Goal: Transaction & Acquisition: Purchase product/service

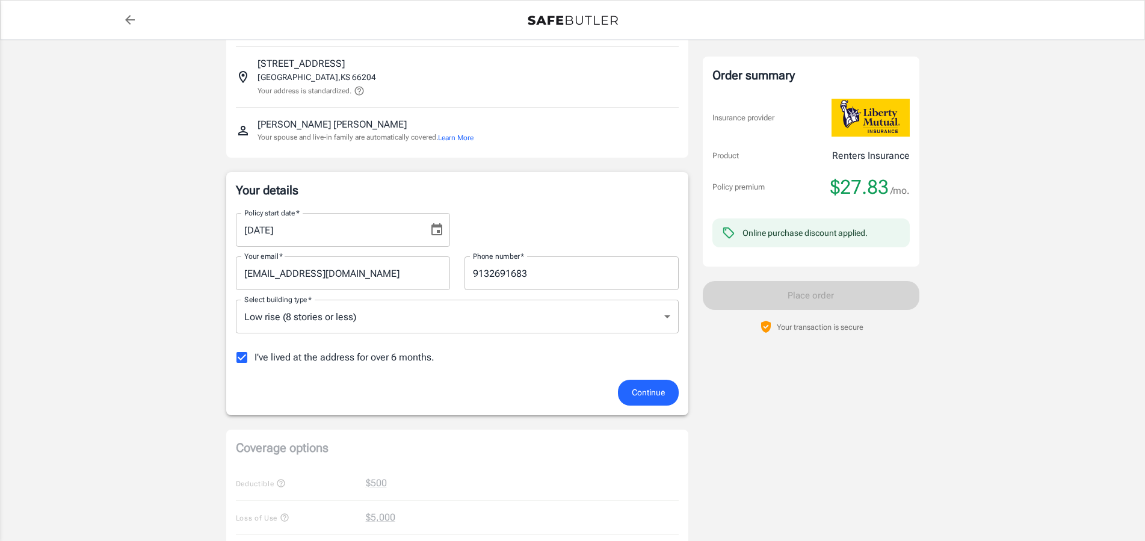
scroll to position [184, 0]
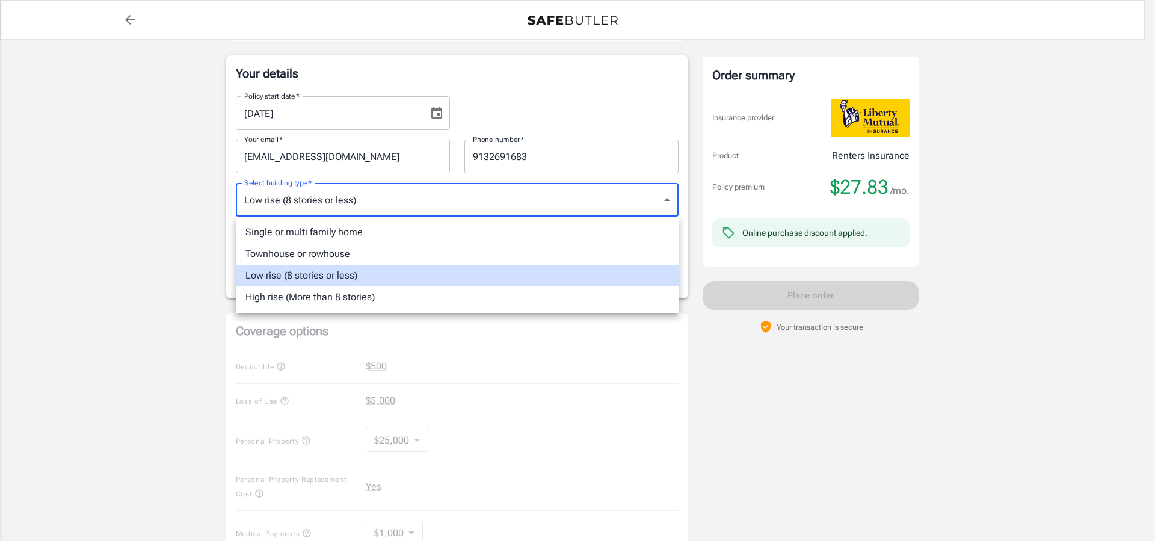
click at [650, 194] on body "Policy premium $ 27.83 /mo Liberty Mutual Renters Insurance [STREET_ADDRESS] Yo…" at bounding box center [577, 385] width 1155 height 1138
click at [638, 373] on div at bounding box center [577, 270] width 1155 height 541
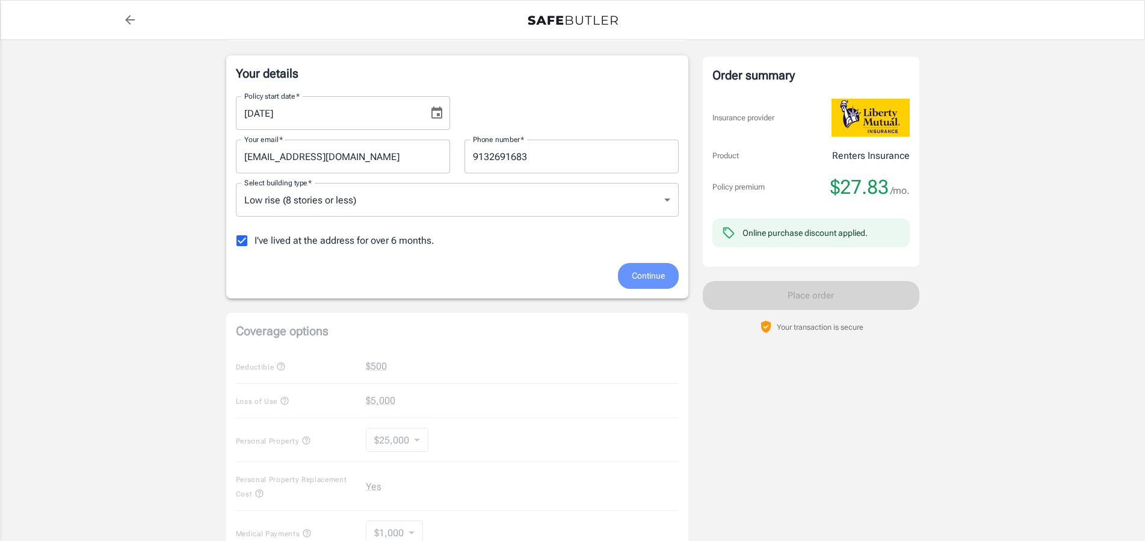
click at [650, 276] on span "Continue" at bounding box center [648, 275] width 33 height 15
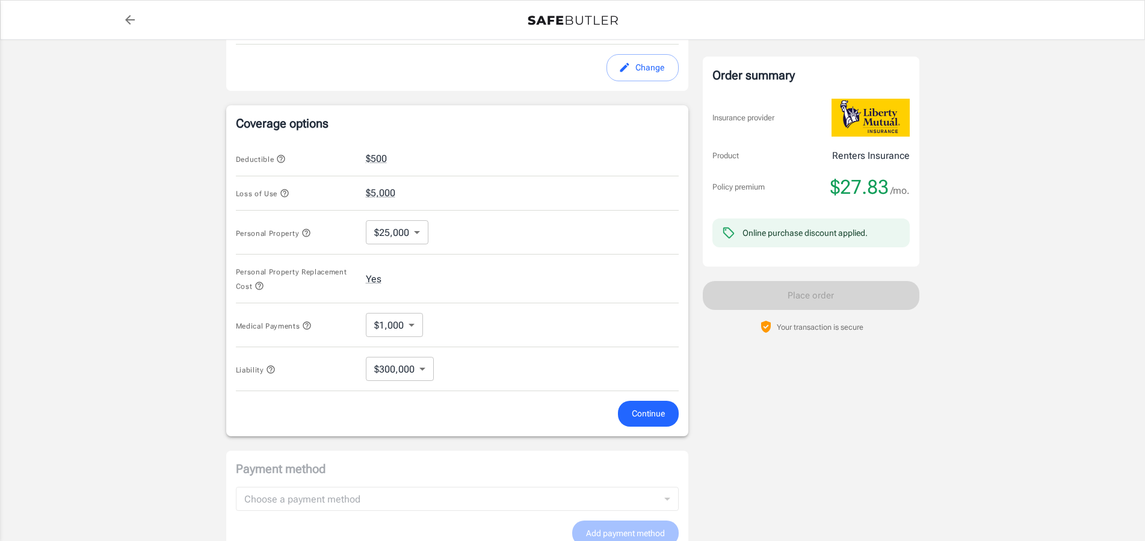
scroll to position [403, 0]
click at [285, 193] on icon "button" at bounding box center [285, 193] width 10 height 10
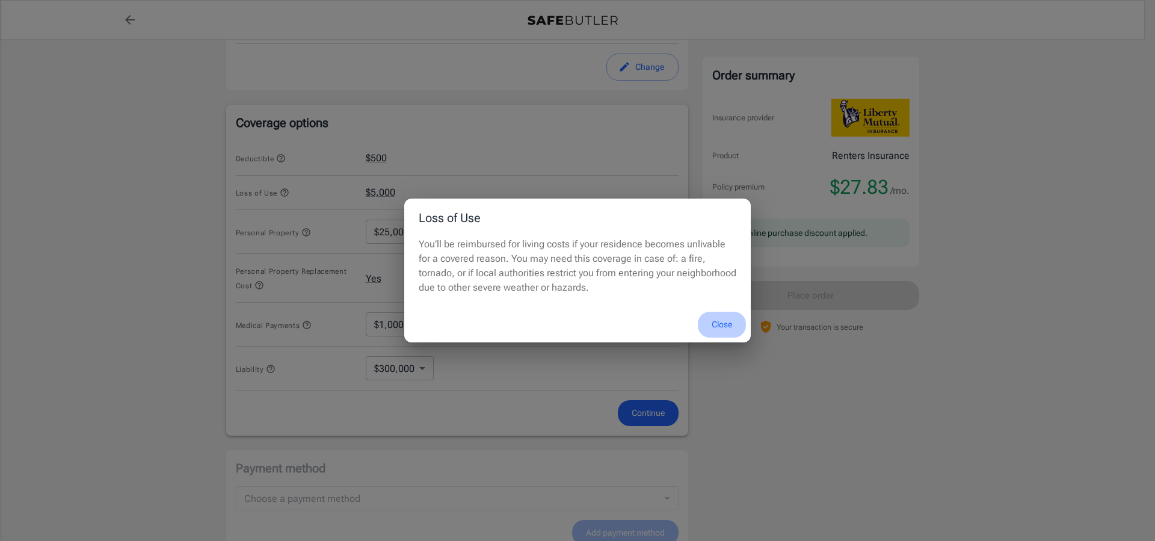
click at [721, 321] on button "Close" at bounding box center [722, 325] width 48 height 26
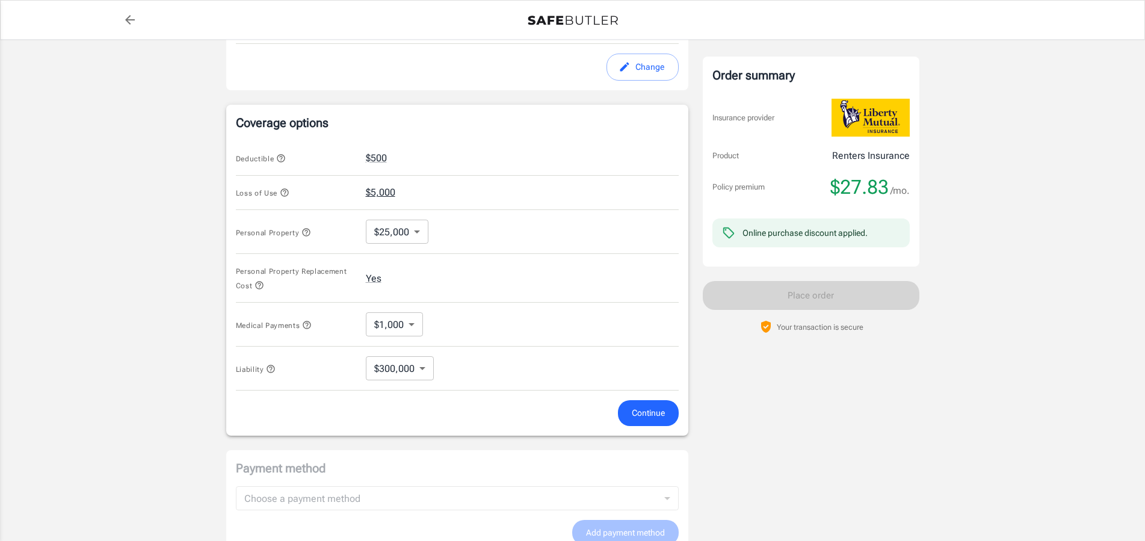
click at [381, 187] on button "$5,000" at bounding box center [380, 192] width 29 height 14
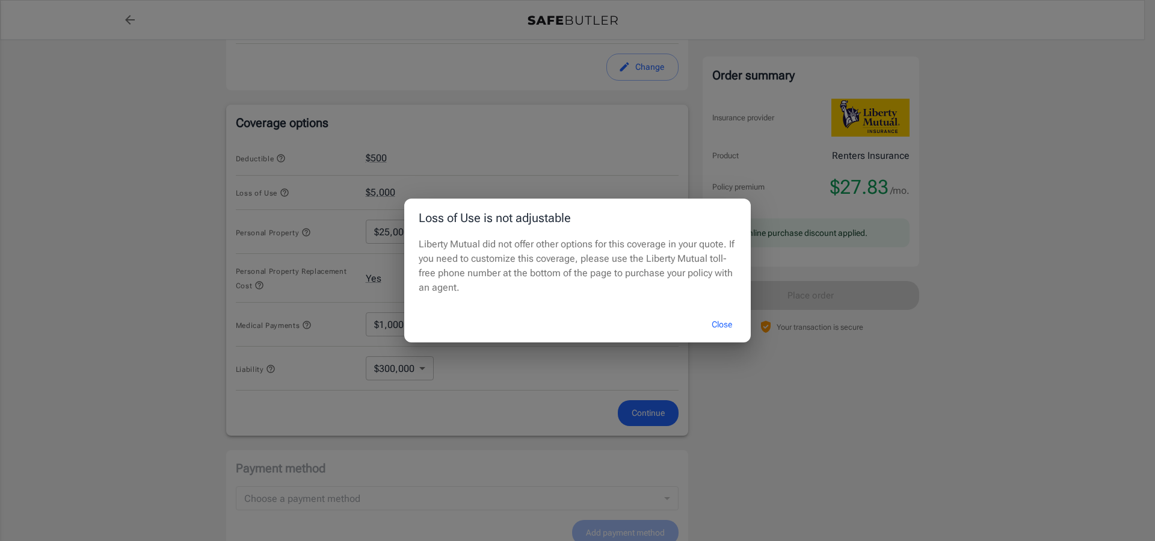
click at [715, 321] on button "Close" at bounding box center [722, 325] width 48 height 26
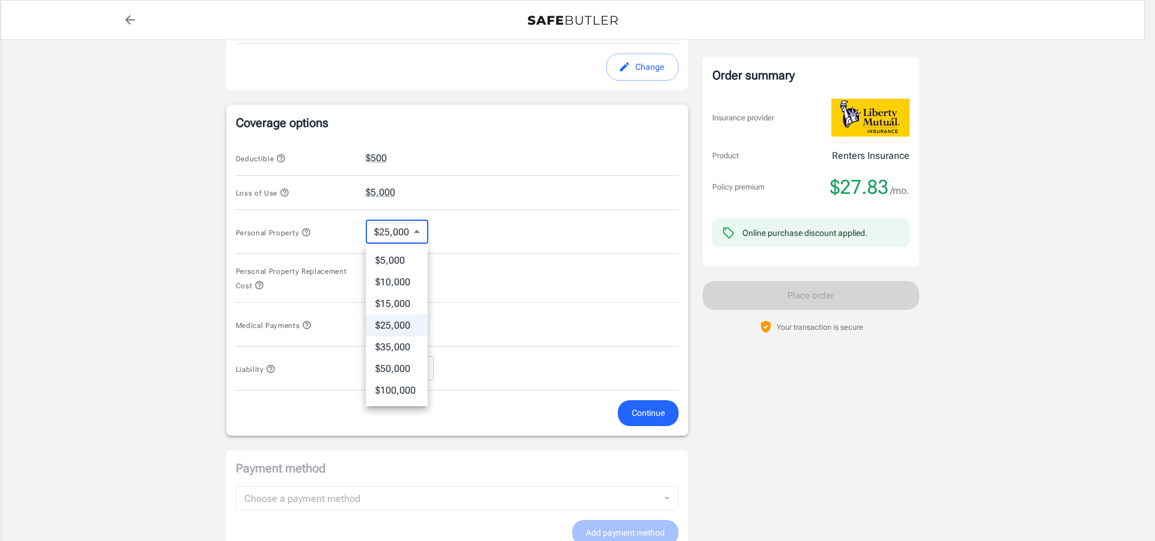
click at [411, 231] on body "Policy premium $ 27.83 /mo Liberty Mutual Renters Insurance 7808 GRANT LN 3 OVE…" at bounding box center [577, 171] width 1155 height 1149
click at [394, 303] on li "$15,000" at bounding box center [397, 304] width 62 height 22
type input "15000"
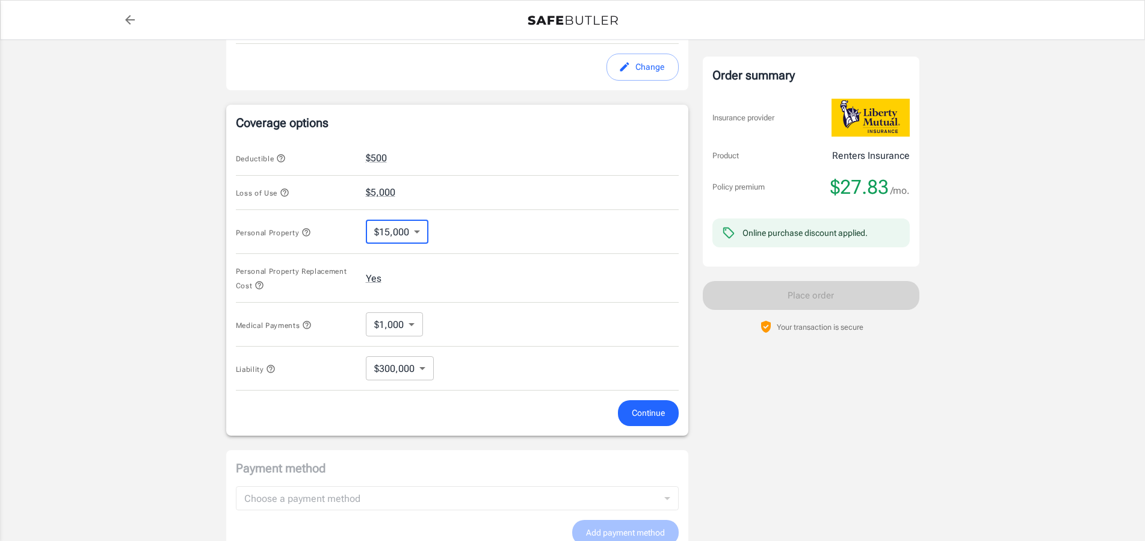
click at [650, 408] on span "Continue" at bounding box center [648, 413] width 33 height 15
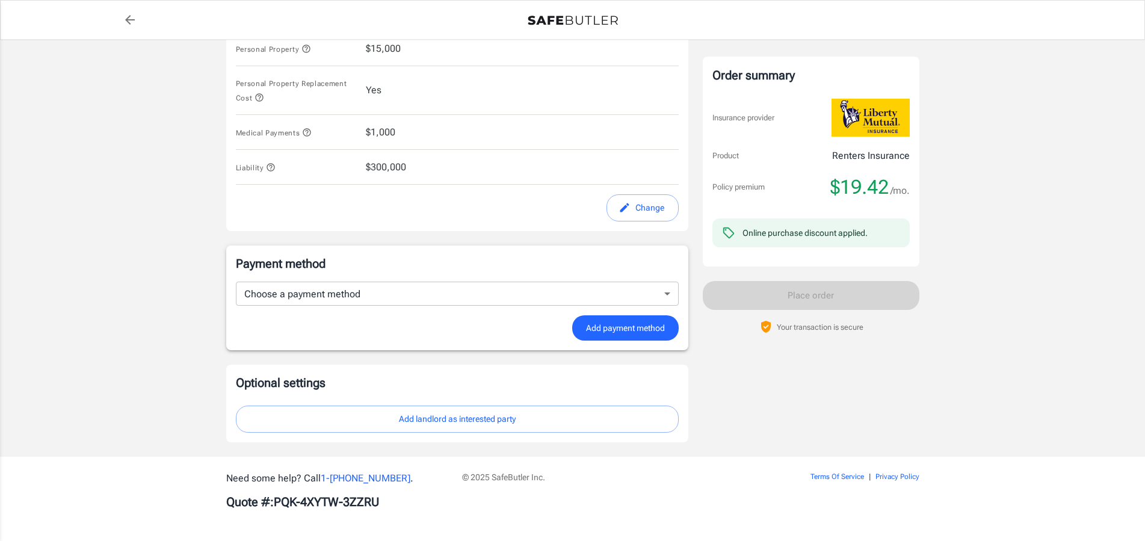
scroll to position [338, 0]
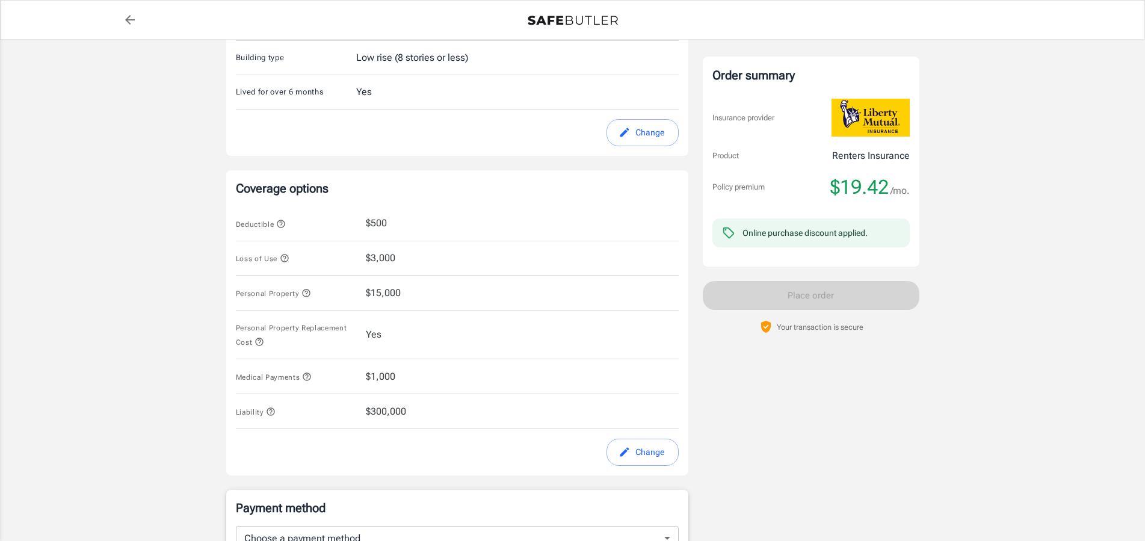
click at [310, 378] on icon "button" at bounding box center [307, 377] width 10 height 10
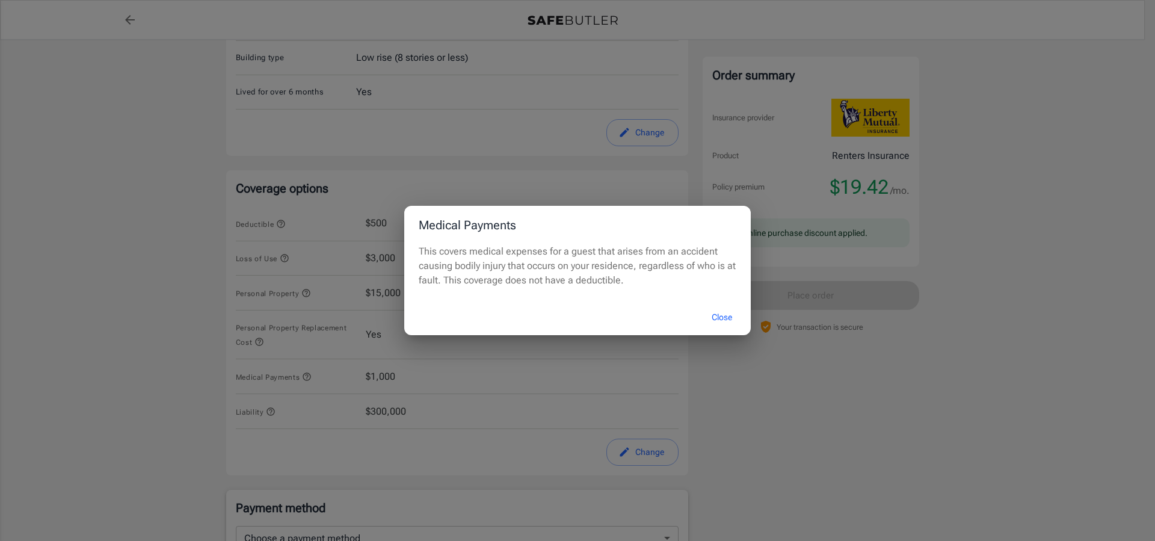
click at [718, 317] on button "Close" at bounding box center [722, 317] width 48 height 26
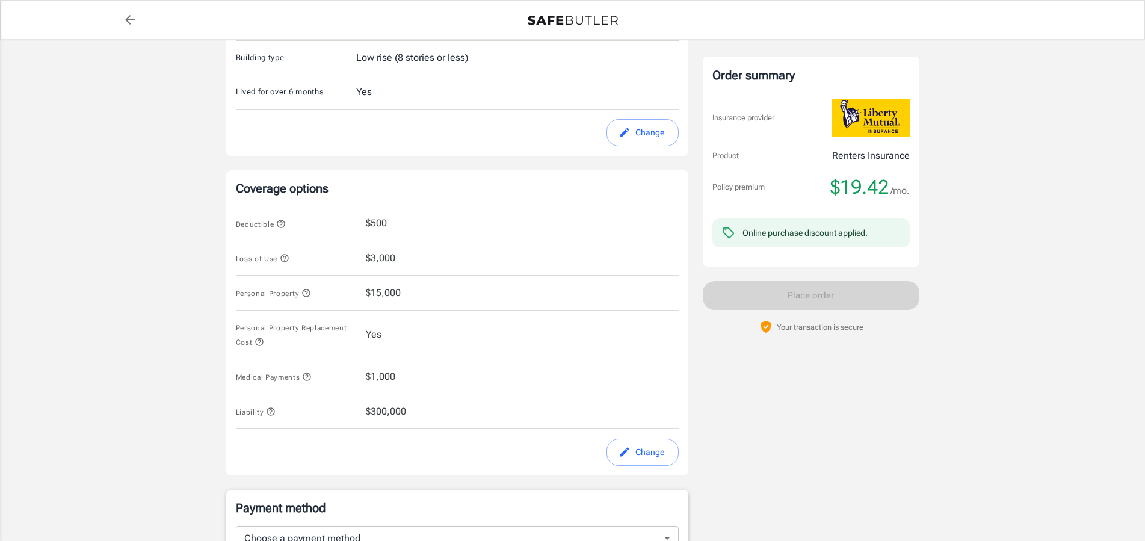
click at [386, 377] on span "$1,000" at bounding box center [380, 376] width 29 height 14
click at [636, 453] on button "Change" at bounding box center [642, 452] width 72 height 27
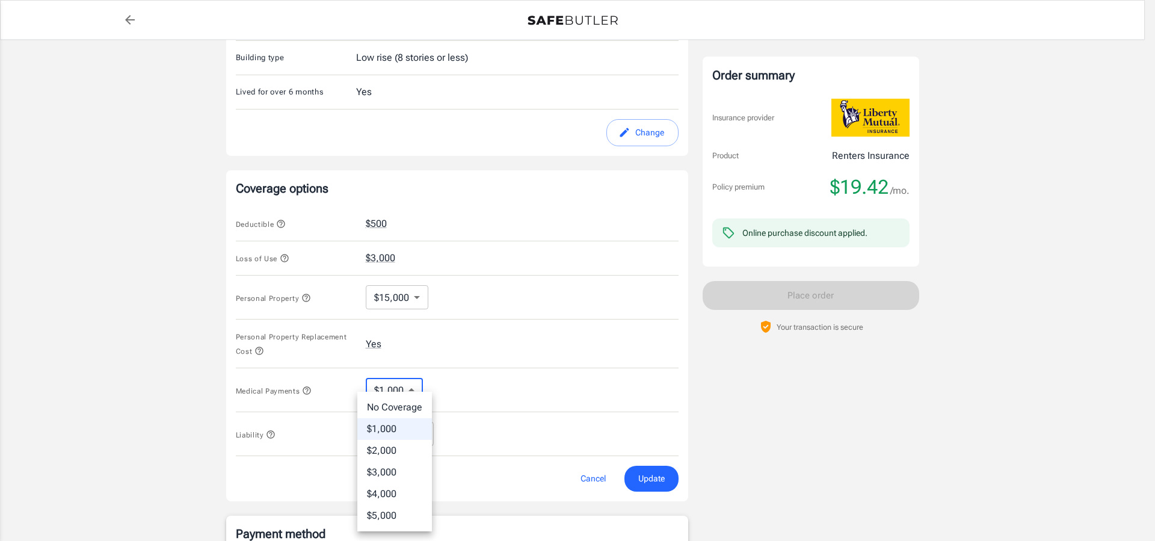
click at [409, 389] on body "Policy premium $ 19.42 /mo Liberty Mutual Renters Insurance 7808 GRANT LN 3 OVE…" at bounding box center [577, 236] width 1155 height 1149
click at [403, 406] on li "No Coverage" at bounding box center [394, 407] width 75 height 22
type input "No Coverage"
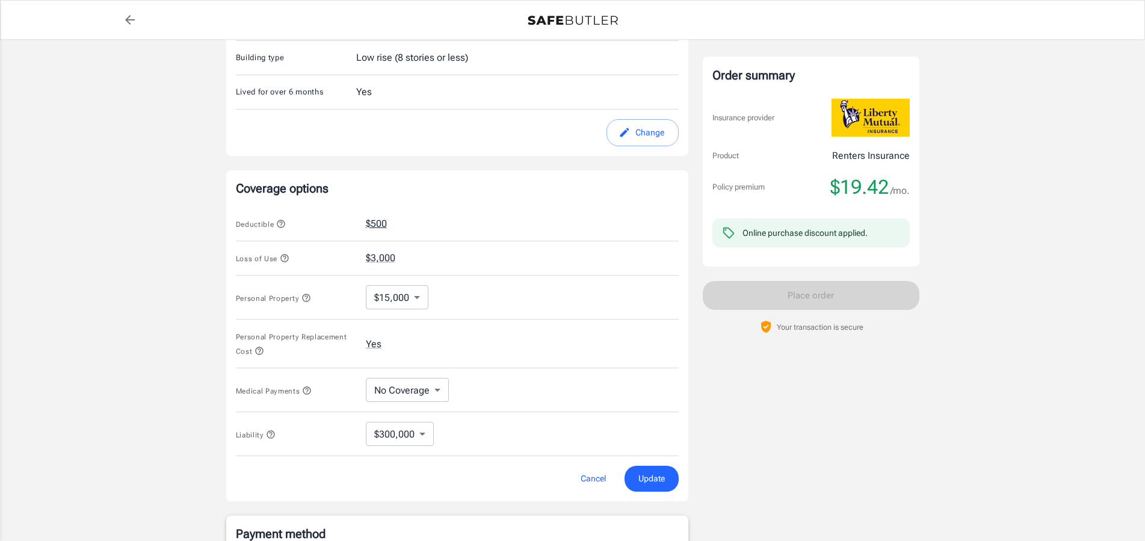
click at [371, 218] on button "$500" at bounding box center [376, 224] width 21 height 14
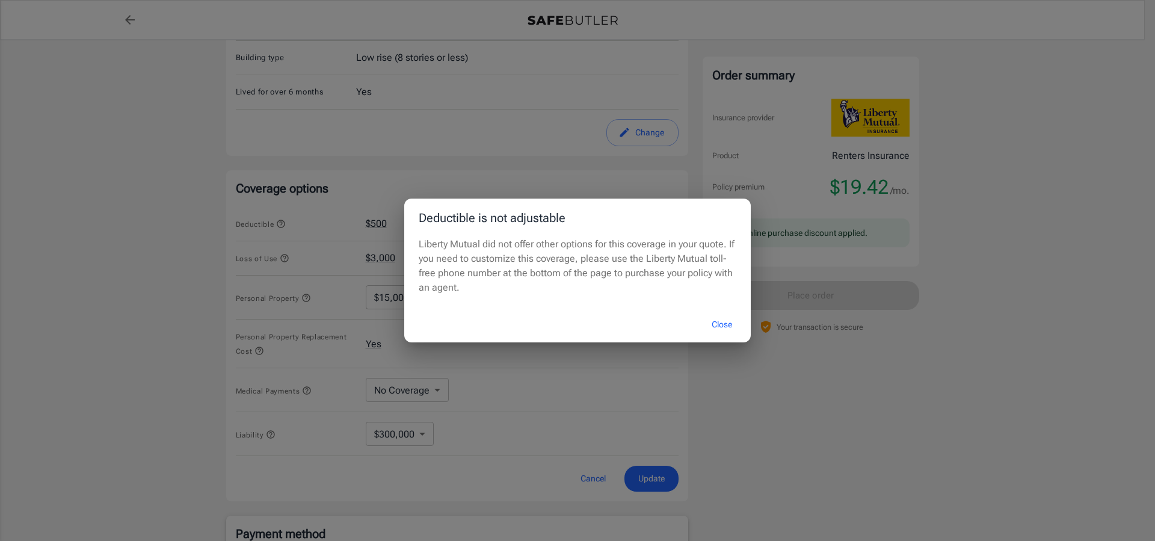
click at [720, 325] on button "Close" at bounding box center [722, 325] width 48 height 26
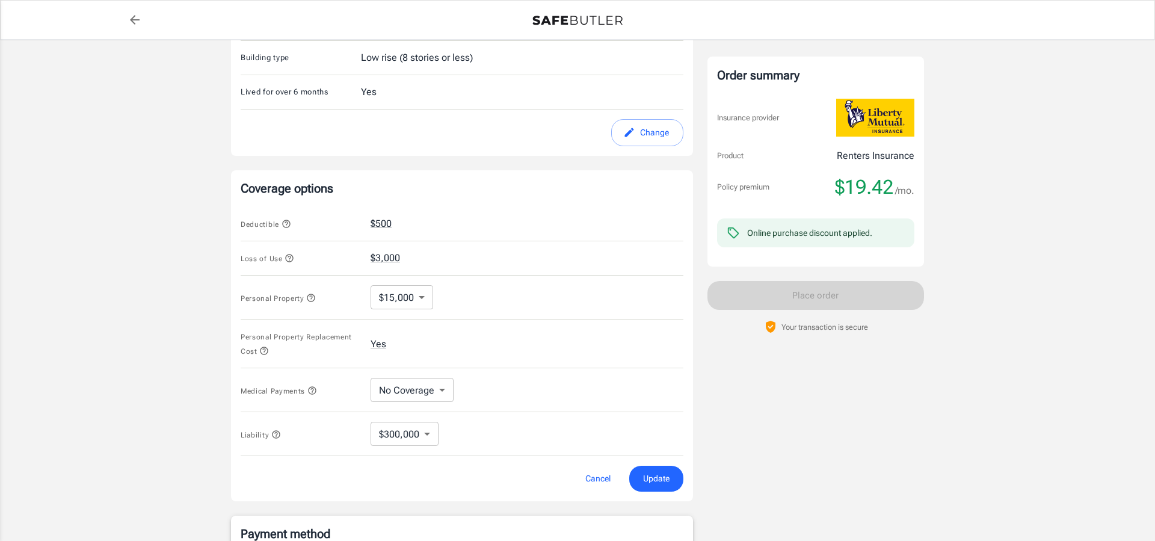
click at [416, 290] on body "Policy premium $ 19.42 /mo Liberty Mutual Renters Insurance 7808 GRANT LN 3 OVE…" at bounding box center [577, 236] width 1155 height 1149
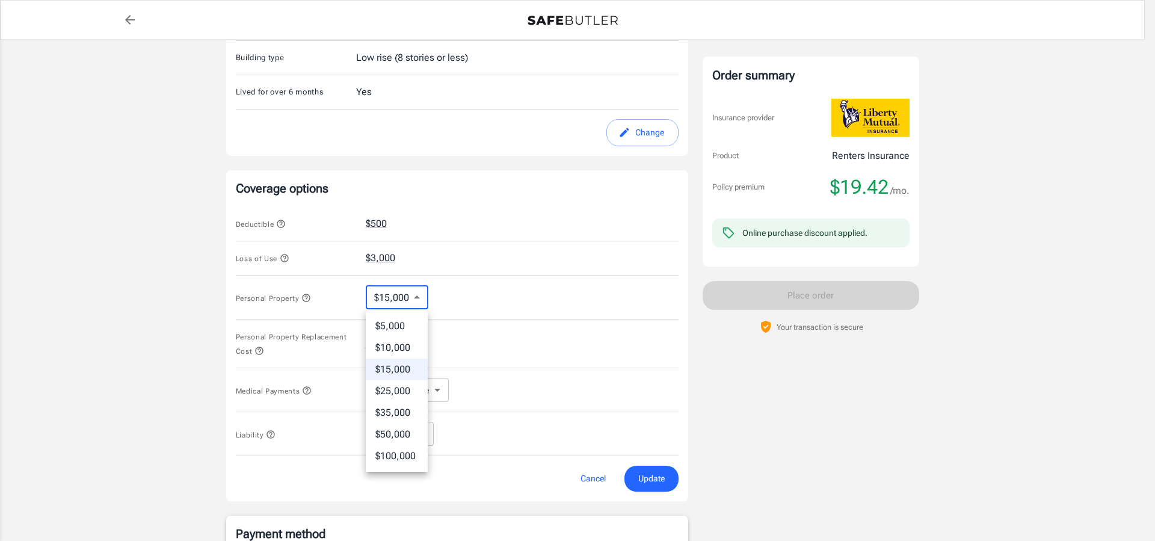
click at [406, 346] on li "$10,000" at bounding box center [397, 348] width 62 height 22
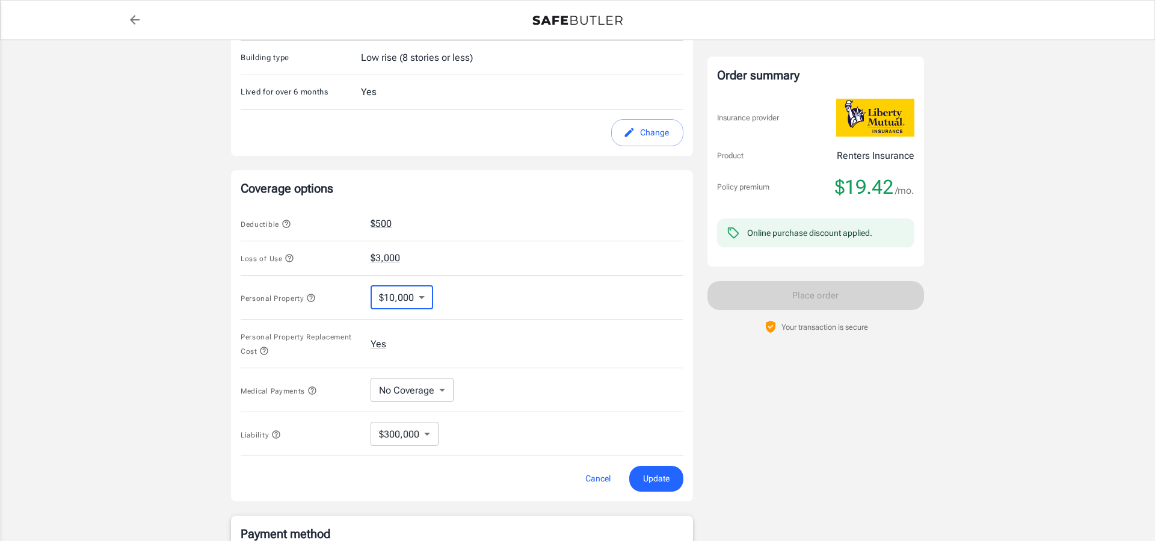
type input "10000"
click at [649, 478] on span "Update" at bounding box center [651, 478] width 26 height 15
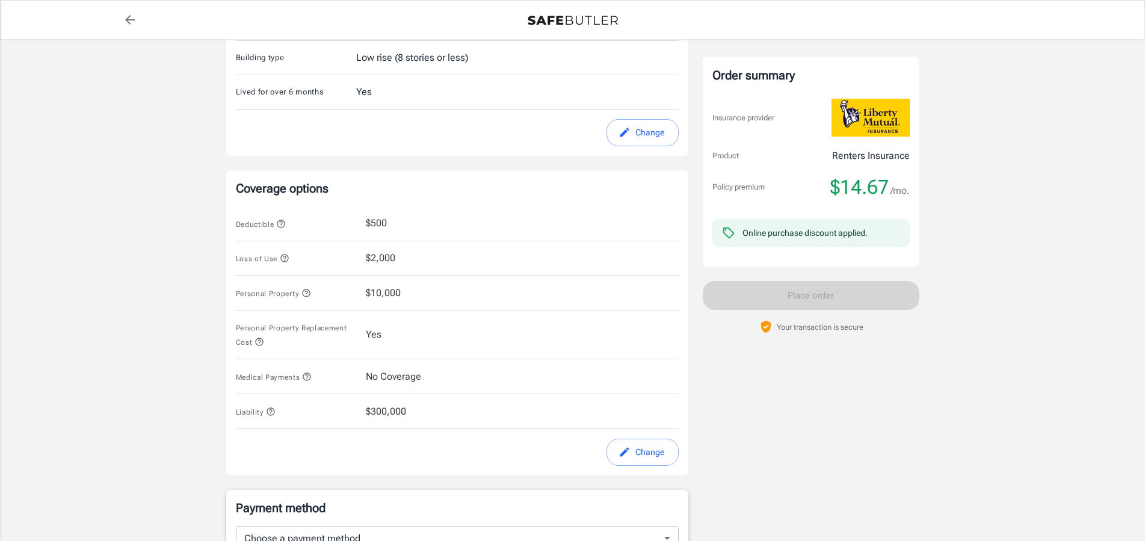
click at [281, 257] on icon "button" at bounding box center [285, 258] width 10 height 10
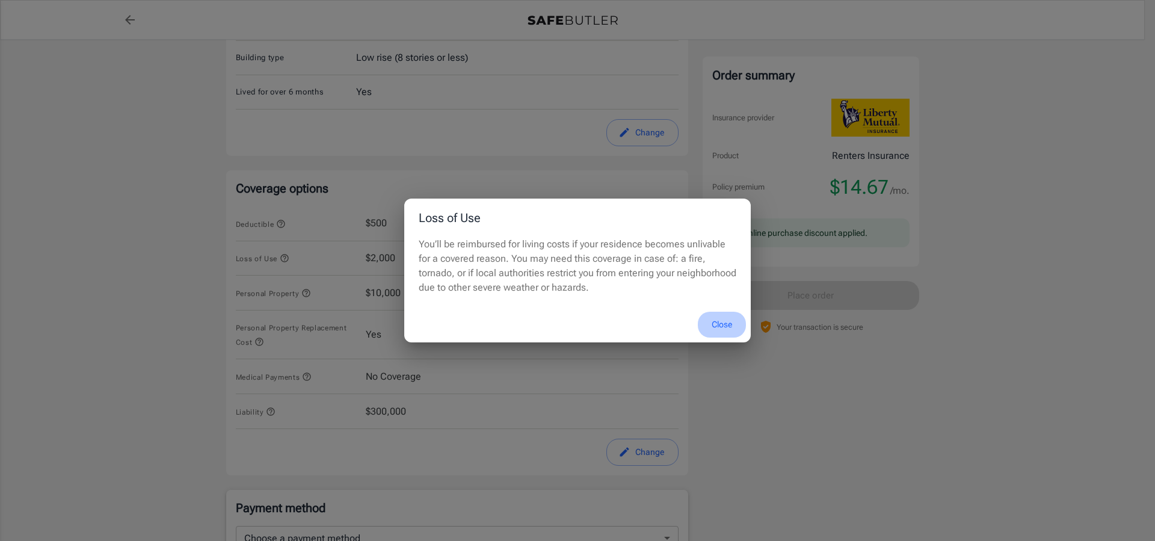
click at [720, 322] on button "Close" at bounding box center [722, 325] width 48 height 26
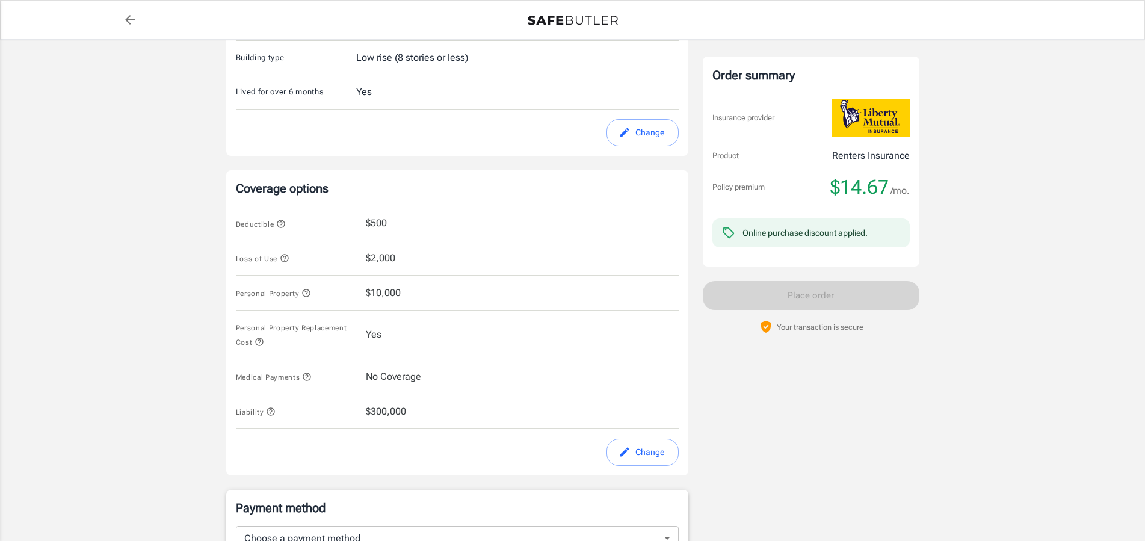
click at [409, 257] on div "Loss of Use $2,000" at bounding box center [457, 258] width 443 height 35
click at [307, 294] on icon "button" at bounding box center [306, 293] width 10 height 10
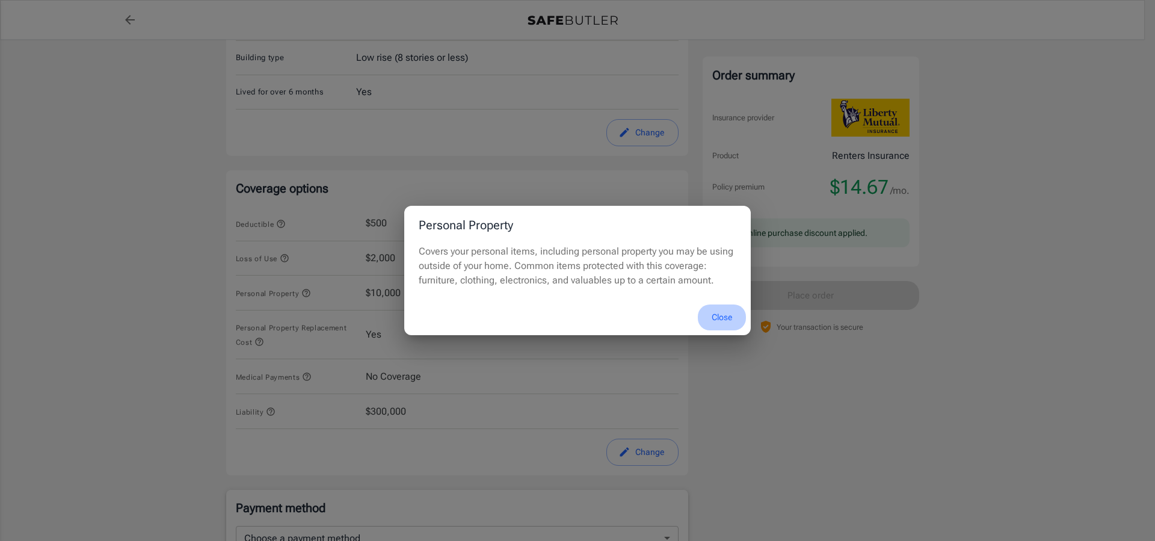
click at [727, 314] on button "Close" at bounding box center [722, 317] width 48 height 26
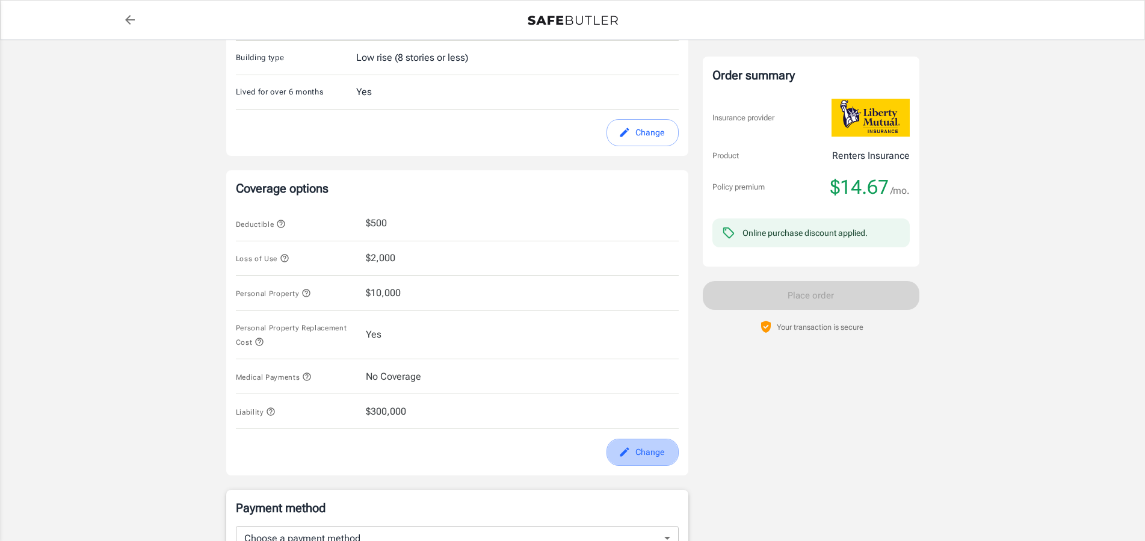
click at [650, 454] on button "Change" at bounding box center [642, 452] width 72 height 27
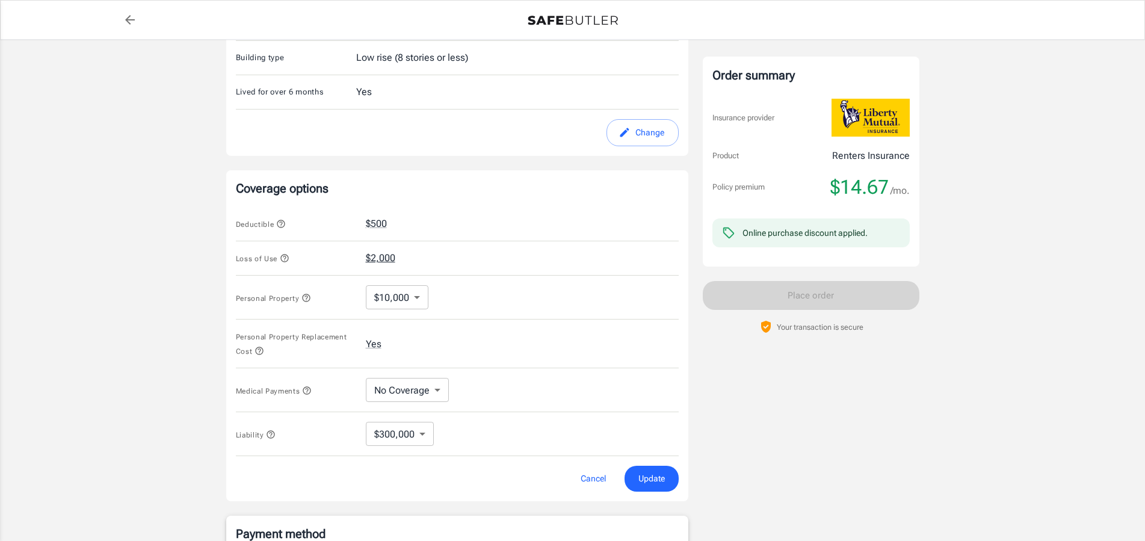
click at [385, 256] on button "$2,000" at bounding box center [380, 258] width 29 height 14
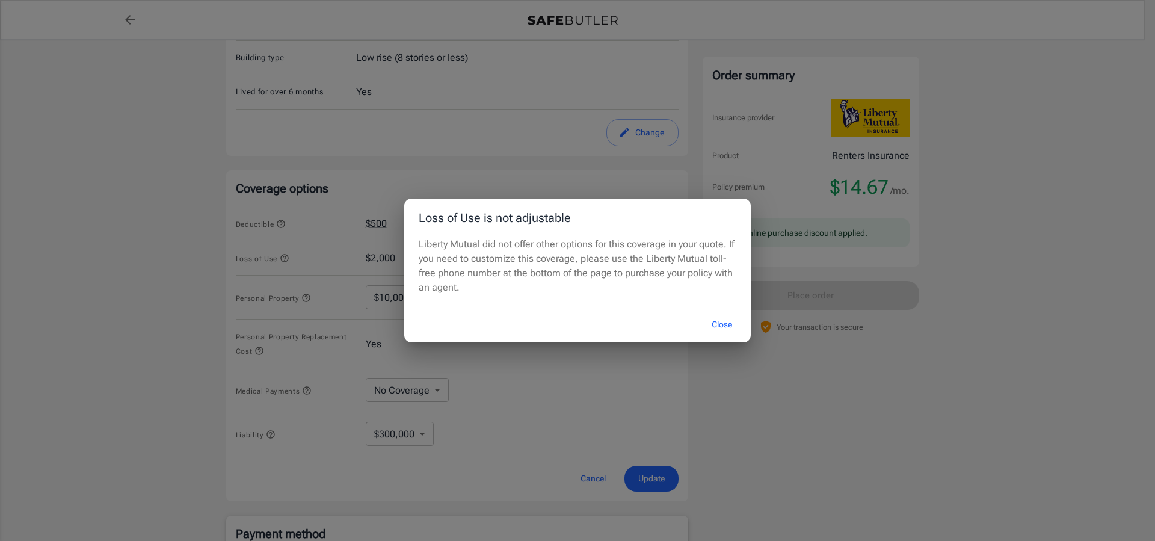
click at [718, 323] on button "Close" at bounding box center [722, 325] width 48 height 26
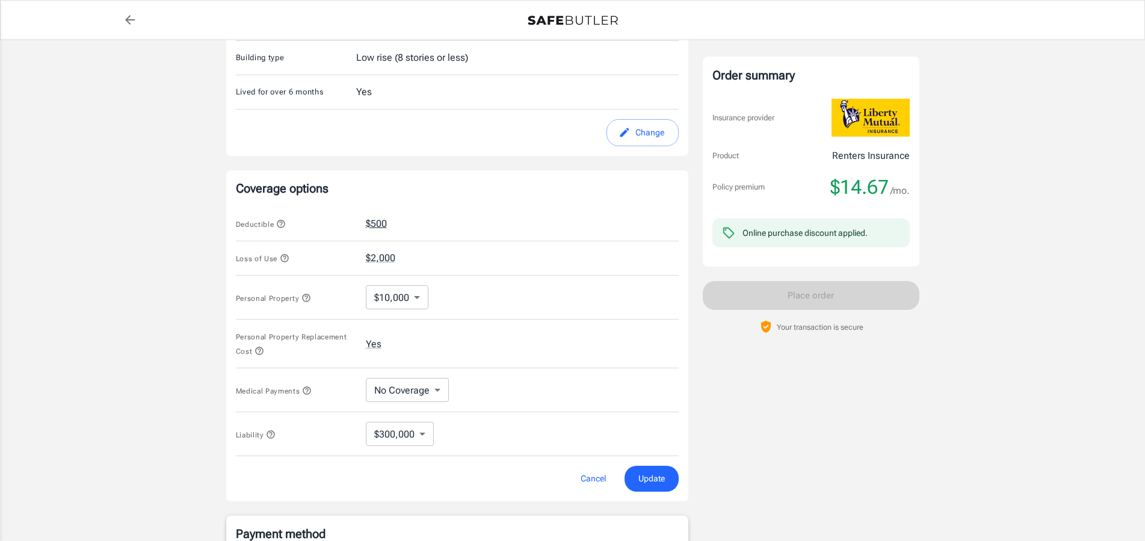
click at [374, 222] on button "$500" at bounding box center [376, 224] width 21 height 14
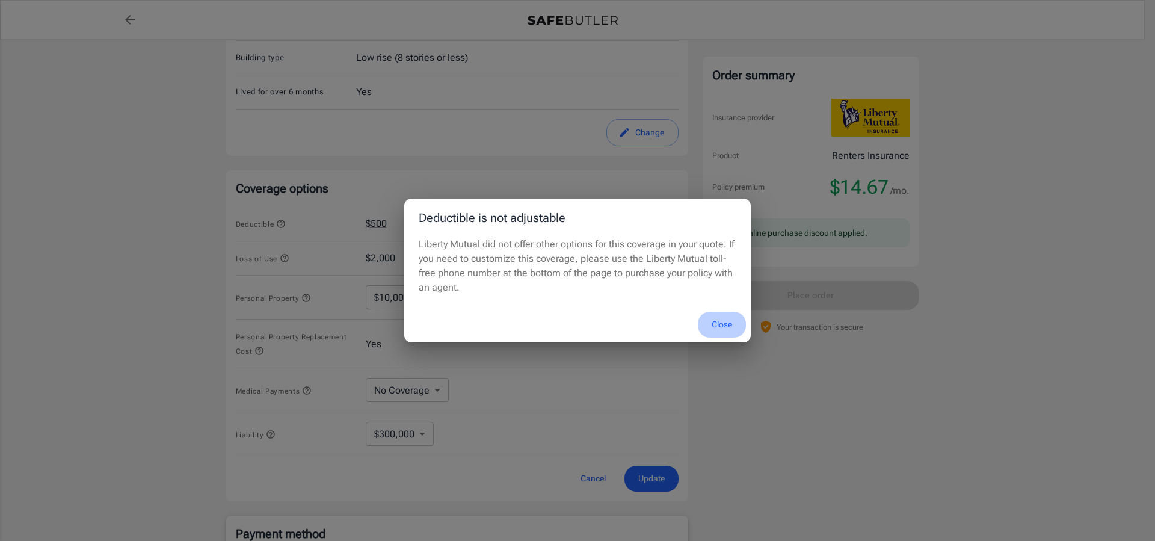
click at [716, 323] on button "Close" at bounding box center [722, 325] width 48 height 26
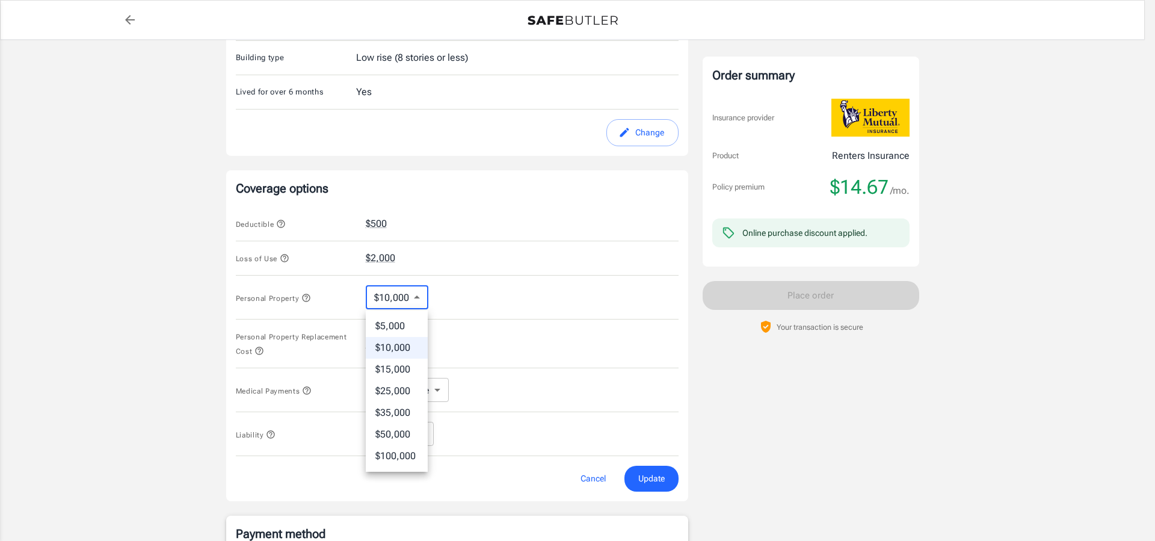
click at [411, 296] on body "Policy premium $ 14.67 /mo Liberty Mutual Renters Insurance 7808 GRANT LN 3 OVE…" at bounding box center [577, 236] width 1155 height 1149
click at [380, 324] on li "$5,000" at bounding box center [397, 326] width 62 height 22
type input "5000"
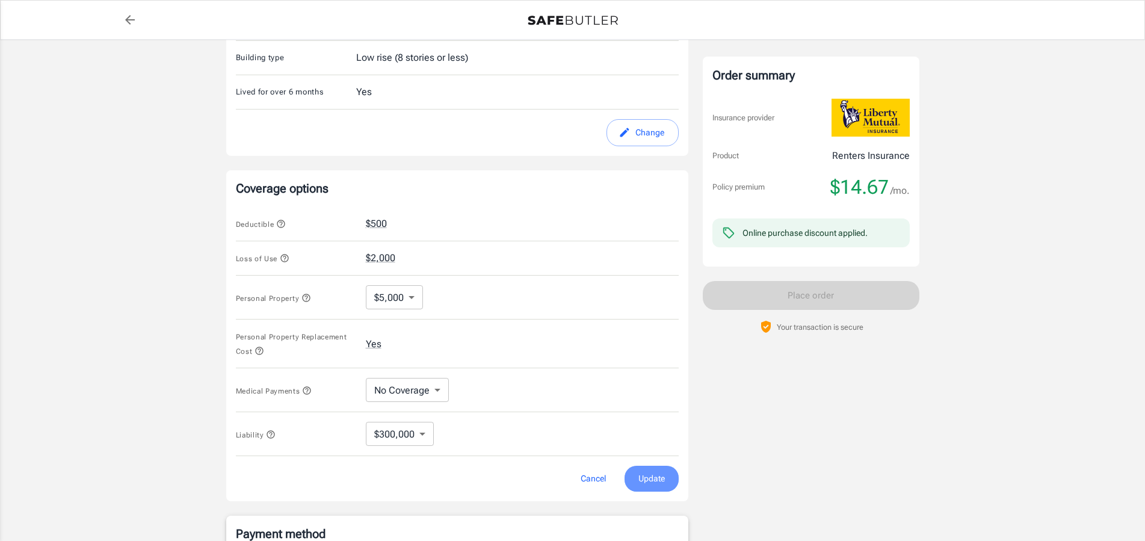
click at [642, 477] on span "Update" at bounding box center [651, 478] width 26 height 15
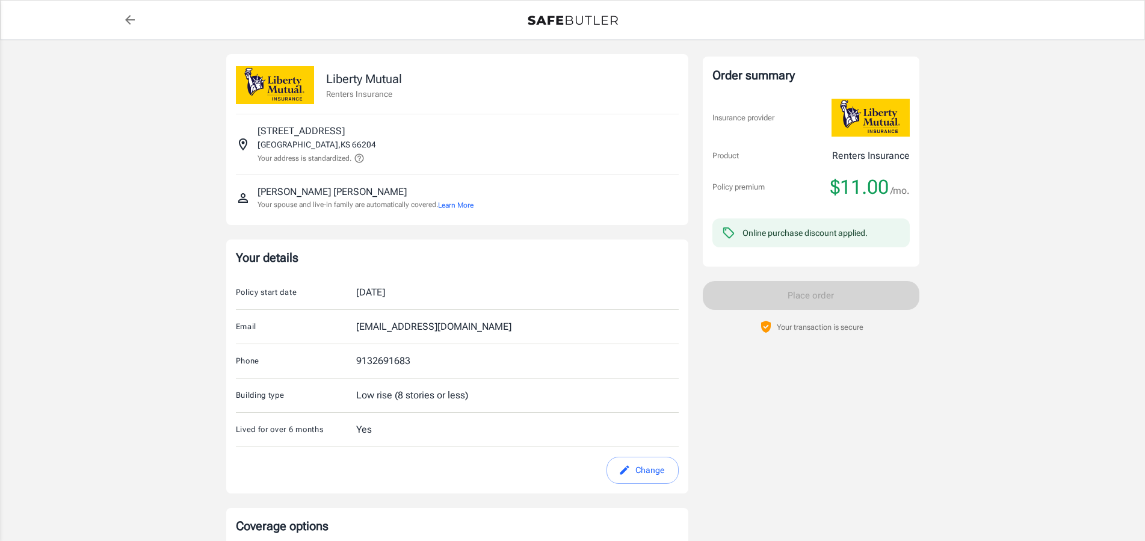
scroll to position [184, 0]
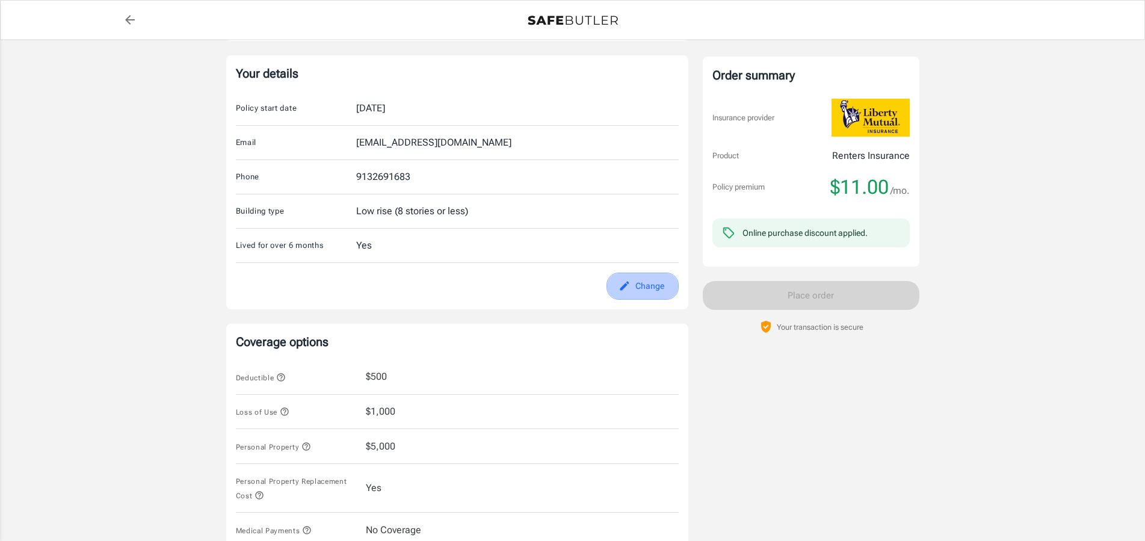
click at [644, 283] on button "Change" at bounding box center [642, 286] width 72 height 27
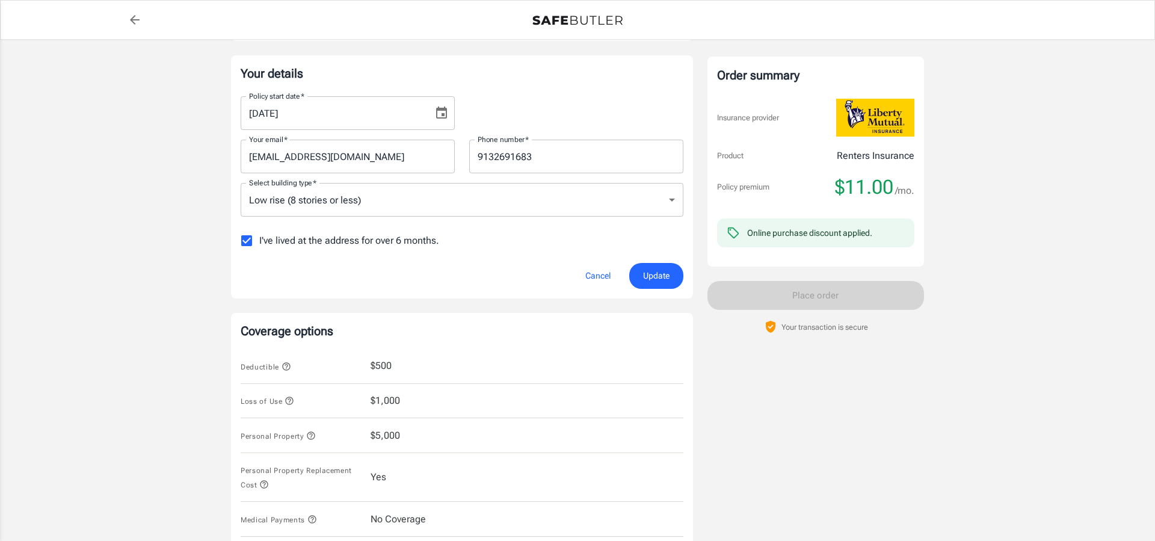
click at [662, 196] on body "Policy premium $ 11.00 /mo Liberty Mutual Renters Insurance [STREET_ADDRESS] Yo…" at bounding box center [577, 372] width 1155 height 1112
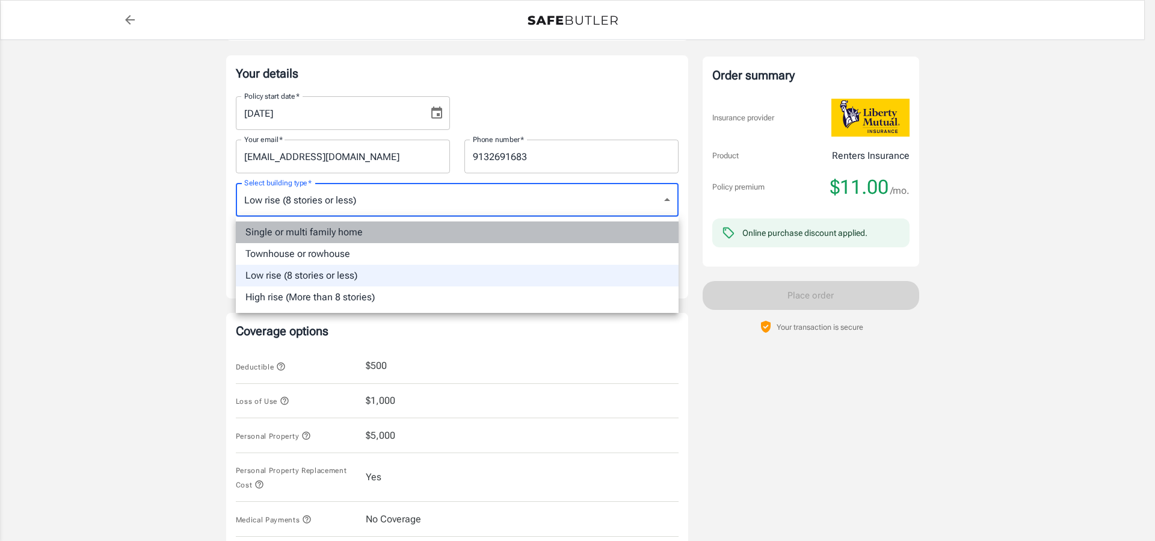
click at [354, 229] on li "Single or multi family home" at bounding box center [457, 232] width 443 height 22
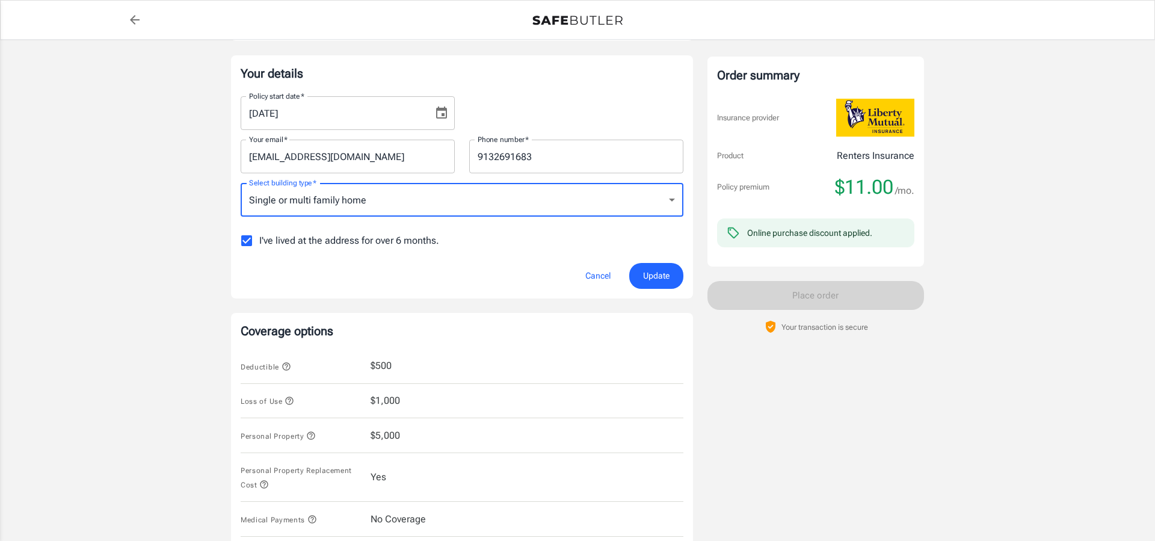
click at [671, 196] on body "Policy premium $ 11.00 /mo Liberty Mutual Renters Insurance 7808 GRANT LN 3 OVE…" at bounding box center [577, 372] width 1155 height 1112
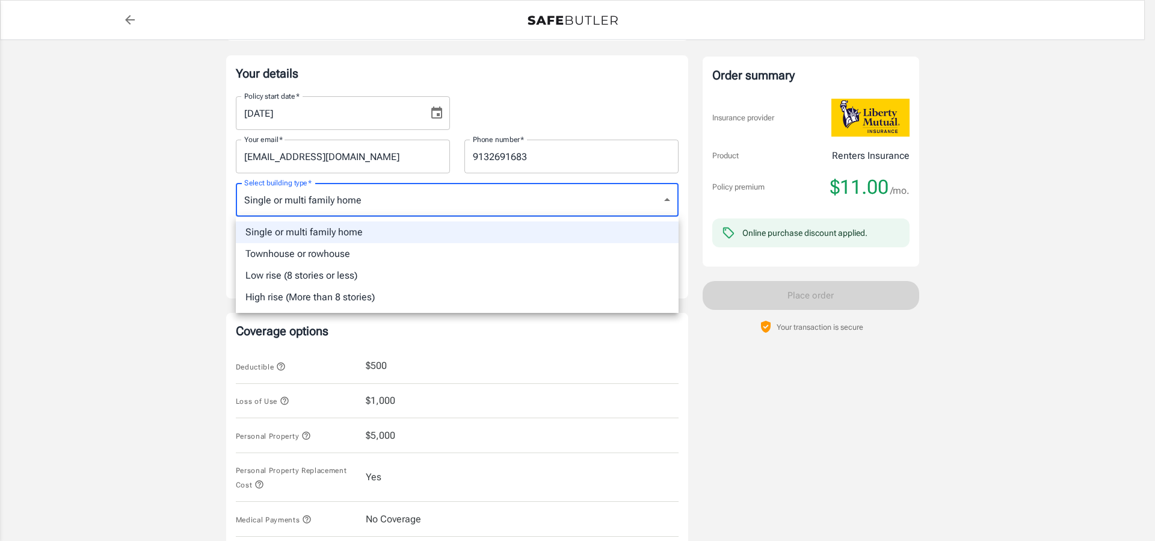
click at [286, 250] on li "Townhouse or rowhouse" at bounding box center [457, 254] width 443 height 22
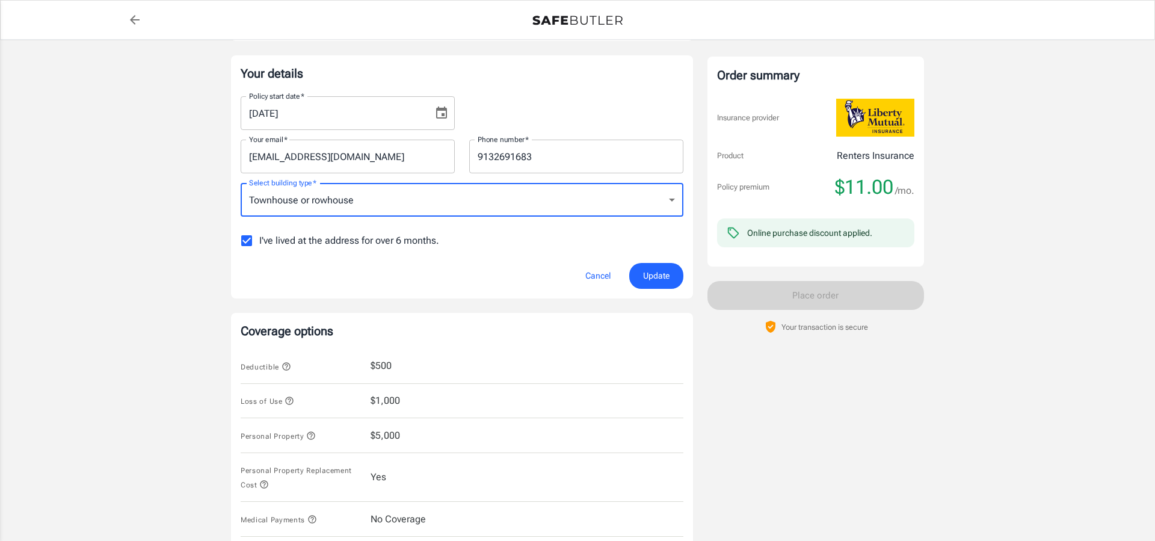
type input "townhouse"
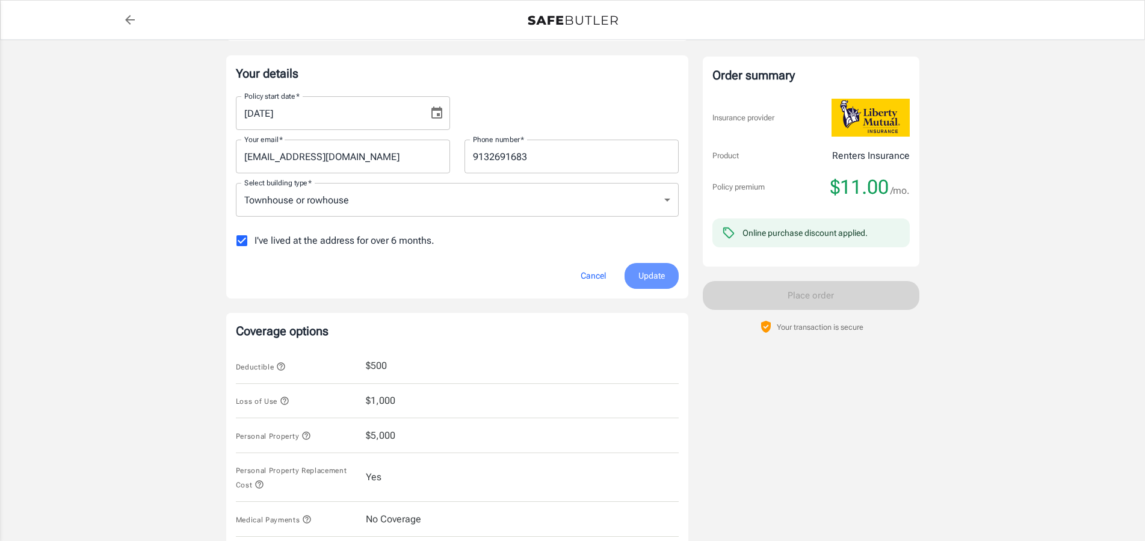
click at [649, 273] on span "Update" at bounding box center [651, 275] width 26 height 15
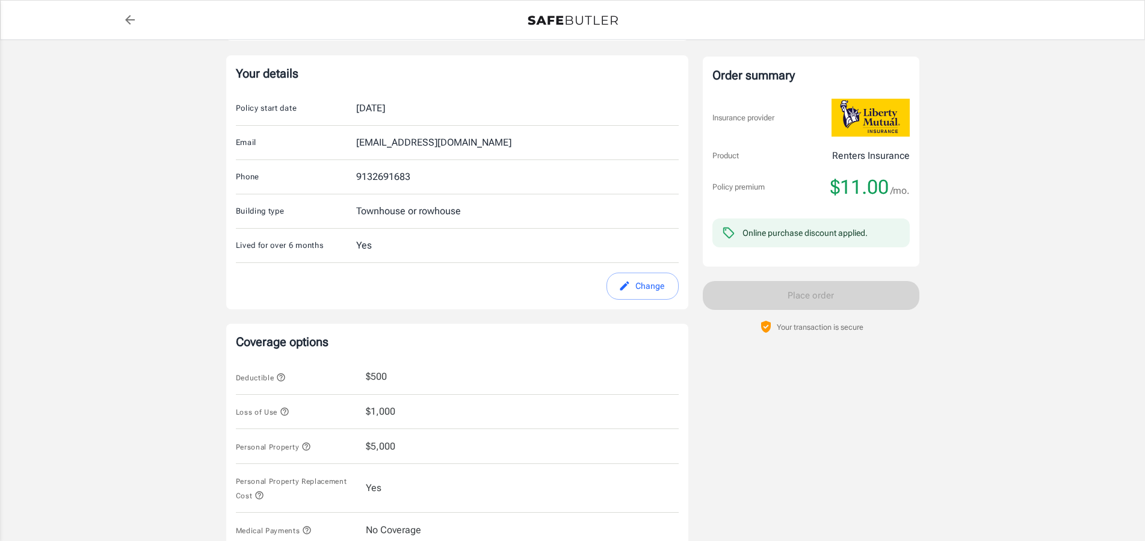
click at [643, 283] on button "Change" at bounding box center [642, 286] width 72 height 27
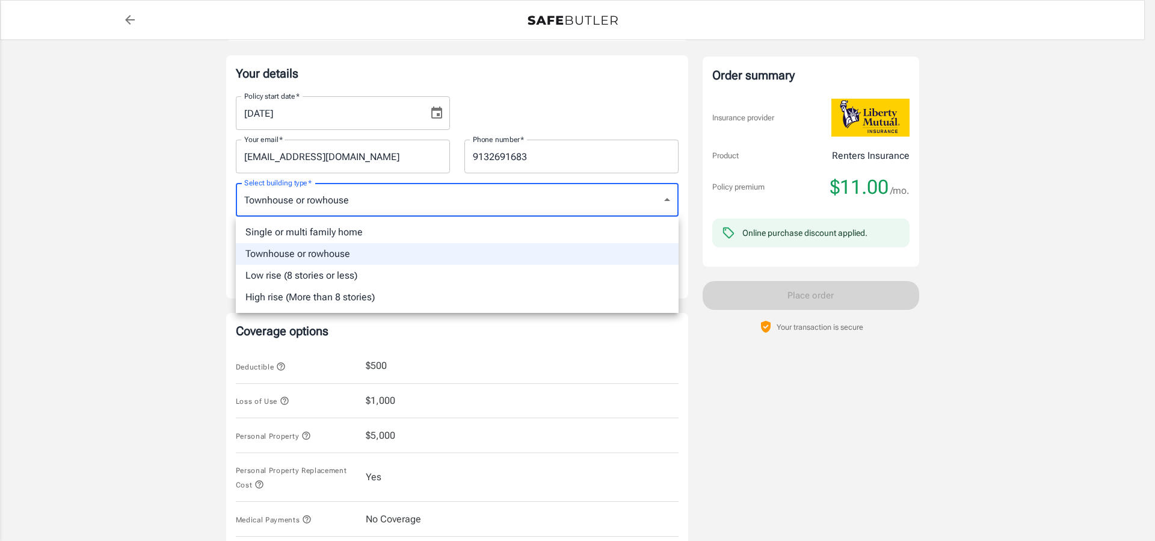
click at [649, 194] on body "Policy premium $ 11.00 /mo Liberty Mutual Renters Insurance 7808 GRANT LN 3 OVE…" at bounding box center [577, 372] width 1155 height 1112
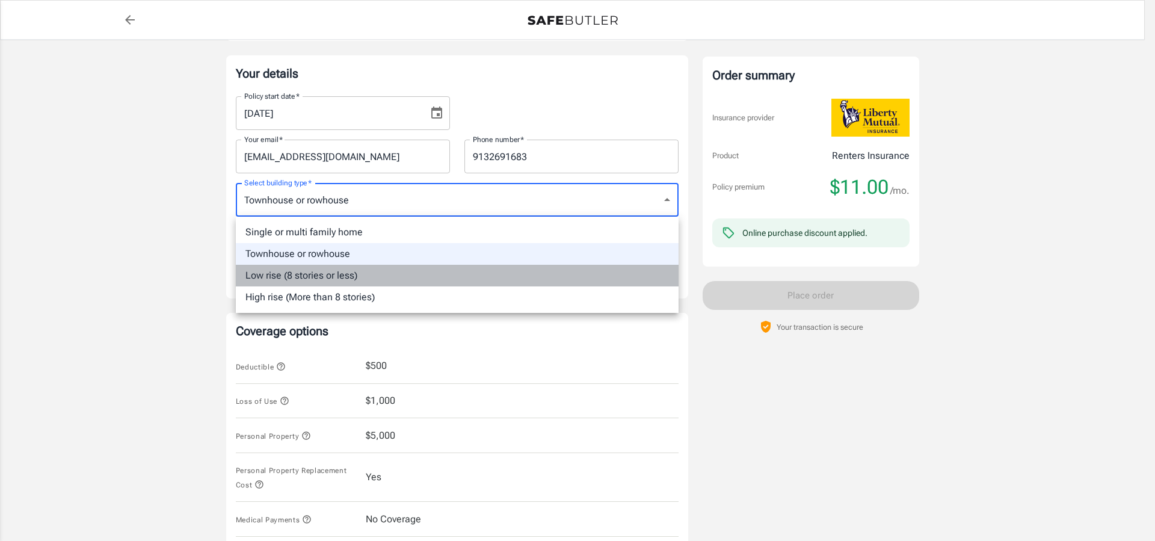
click at [315, 273] on li "Low rise (8 stories or less)" at bounding box center [457, 276] width 443 height 22
type input "lowrise"
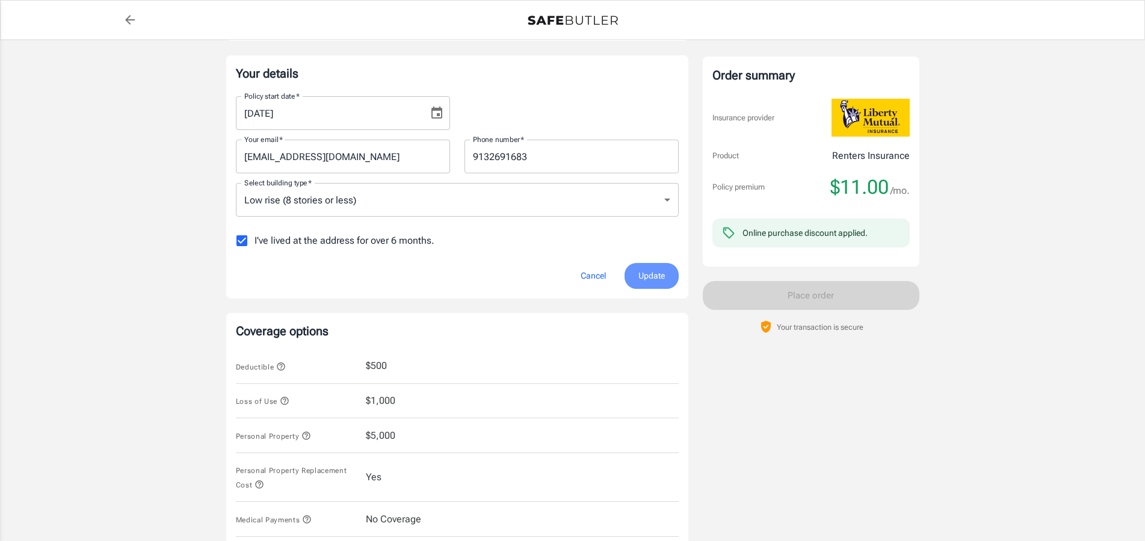
click at [646, 274] on span "Update" at bounding box center [651, 275] width 26 height 15
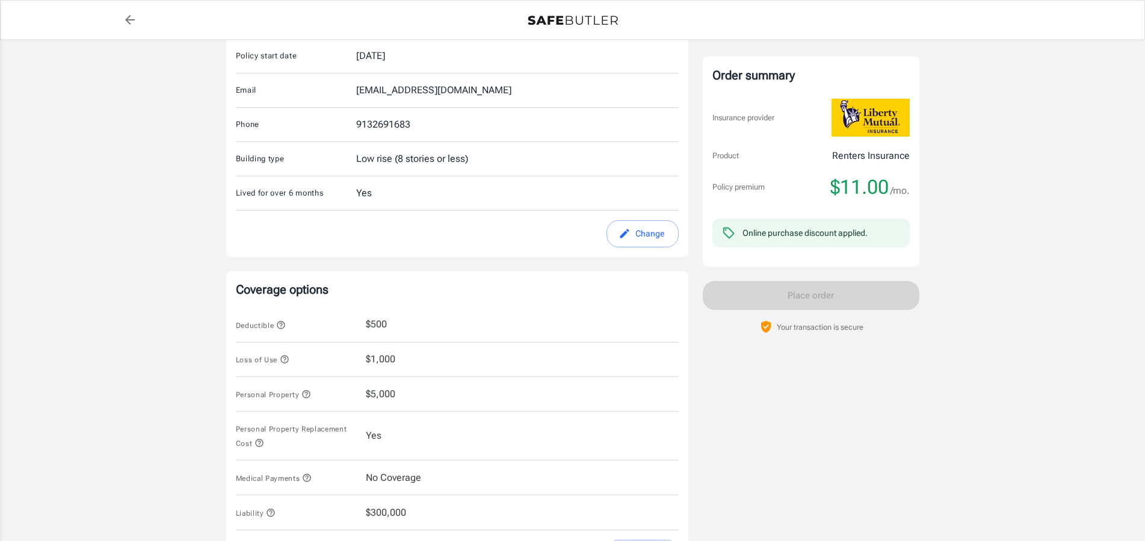
scroll to position [430, 0]
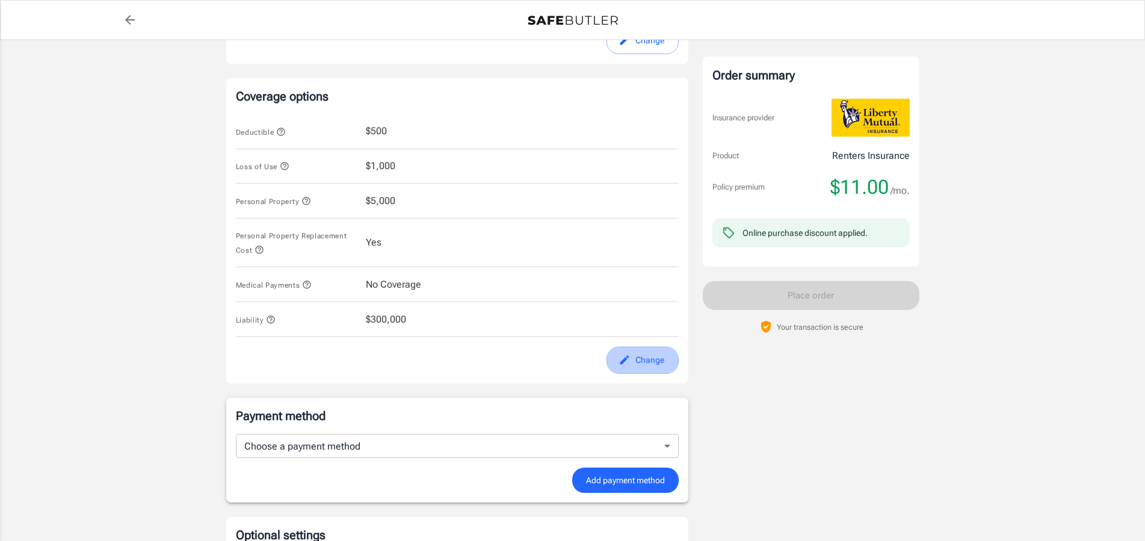
click at [649, 358] on button "Change" at bounding box center [642, 360] width 72 height 27
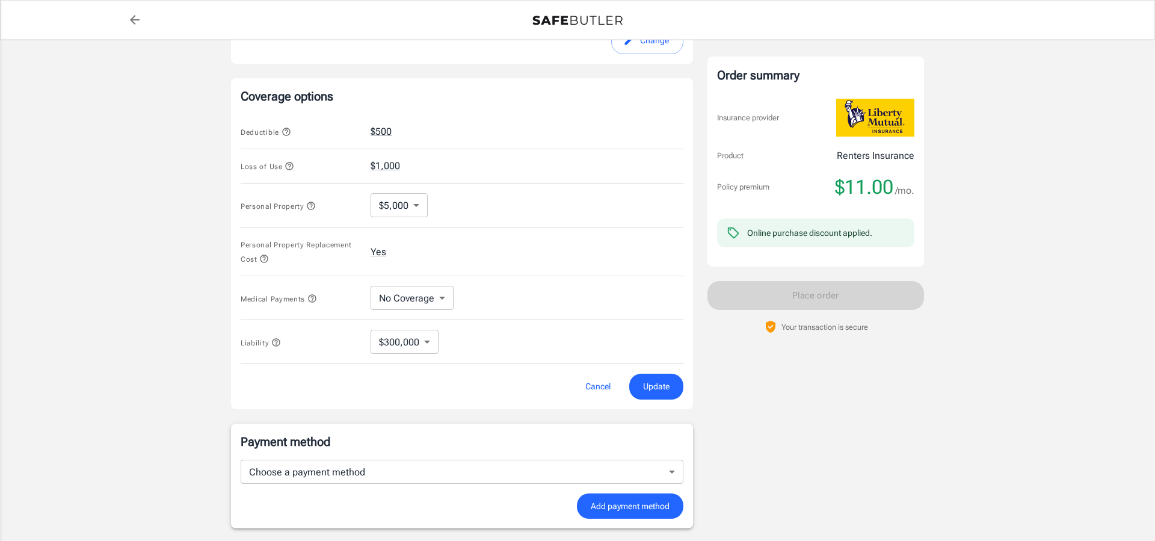
click at [416, 206] on body "Policy premium $ 11.00 /mo Liberty Mutual Renters Insurance 7808 GRANT LN 3 OVE…" at bounding box center [577, 144] width 1155 height 1149
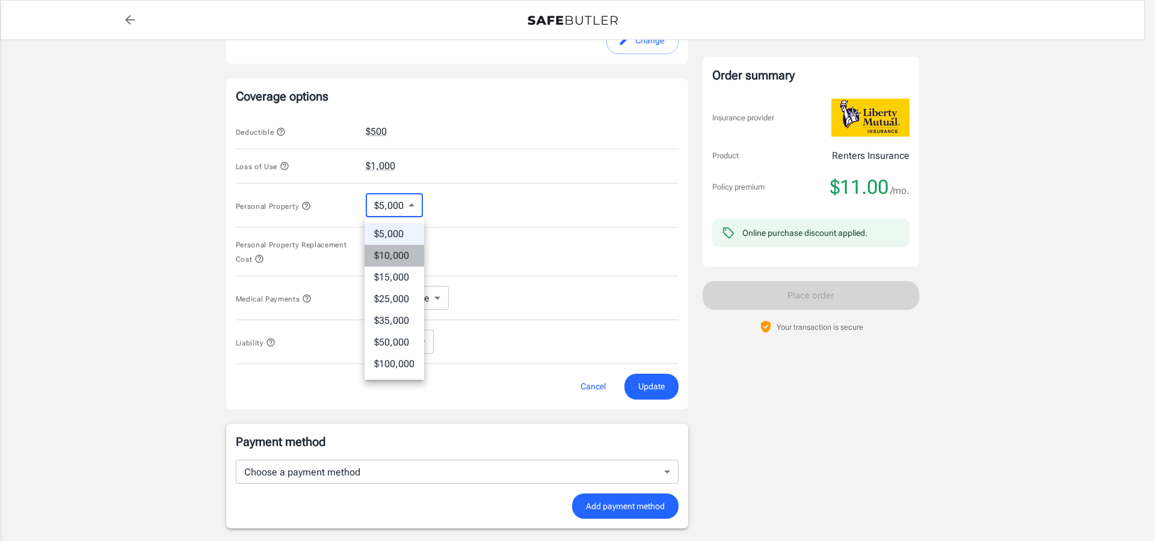
click at [395, 253] on li "$10,000" at bounding box center [395, 256] width 60 height 22
type input "10000"
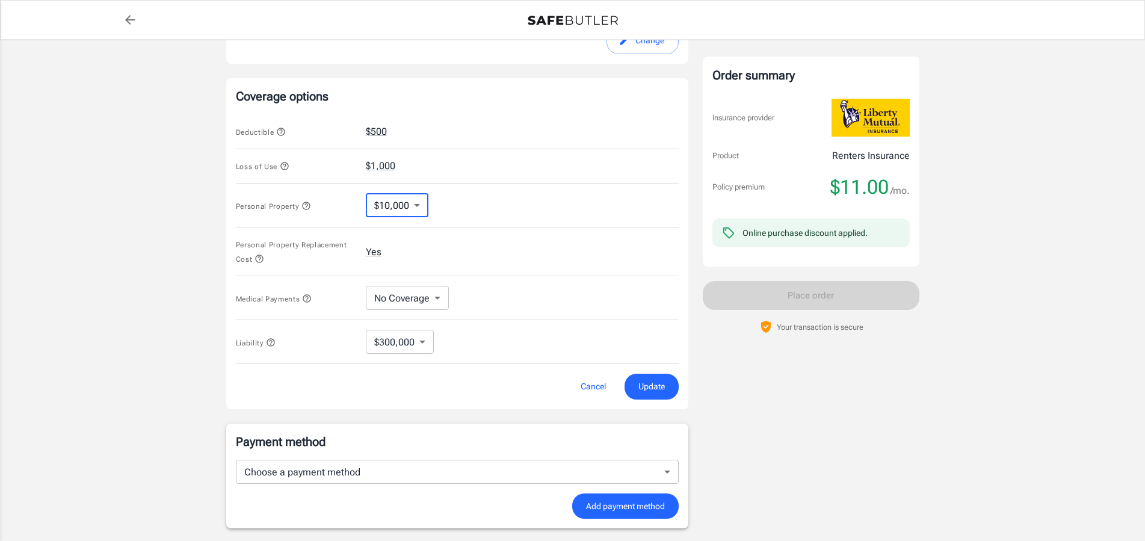
click at [653, 384] on span "Update" at bounding box center [651, 386] width 26 height 15
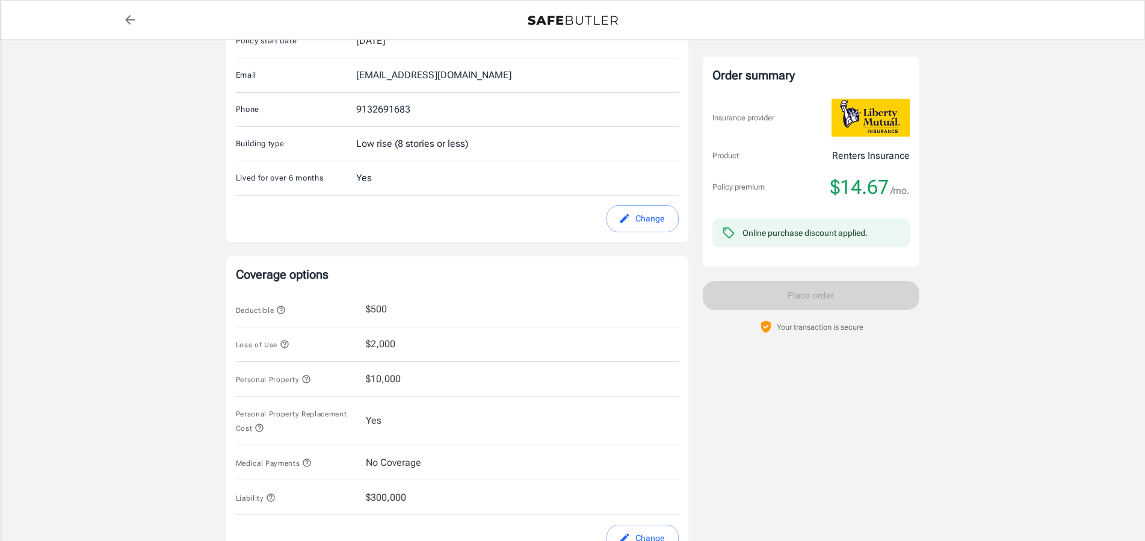
scroll to position [368, 0]
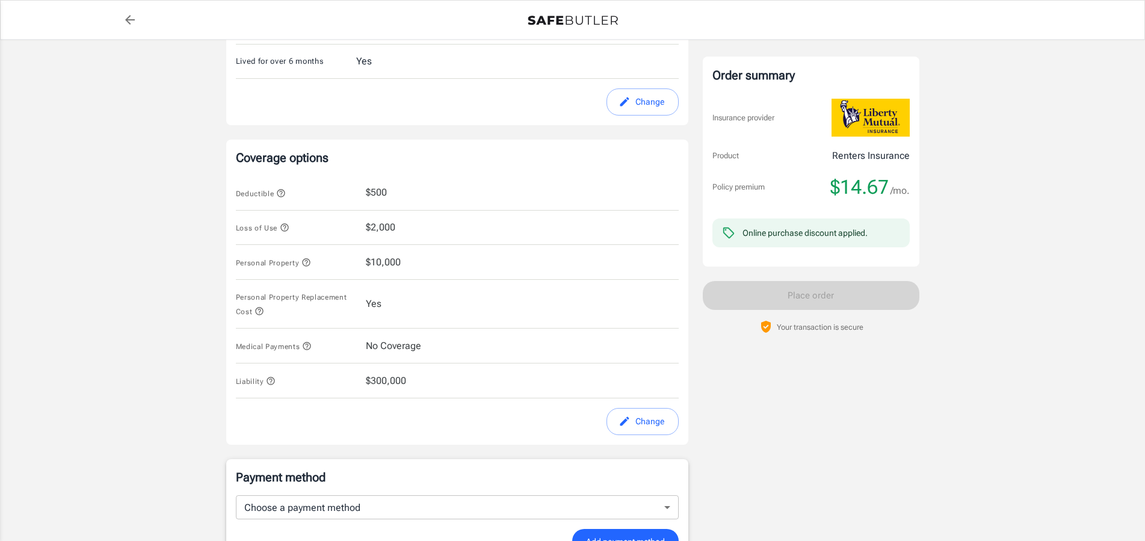
click at [303, 262] on icon "button" at bounding box center [306, 263] width 10 height 10
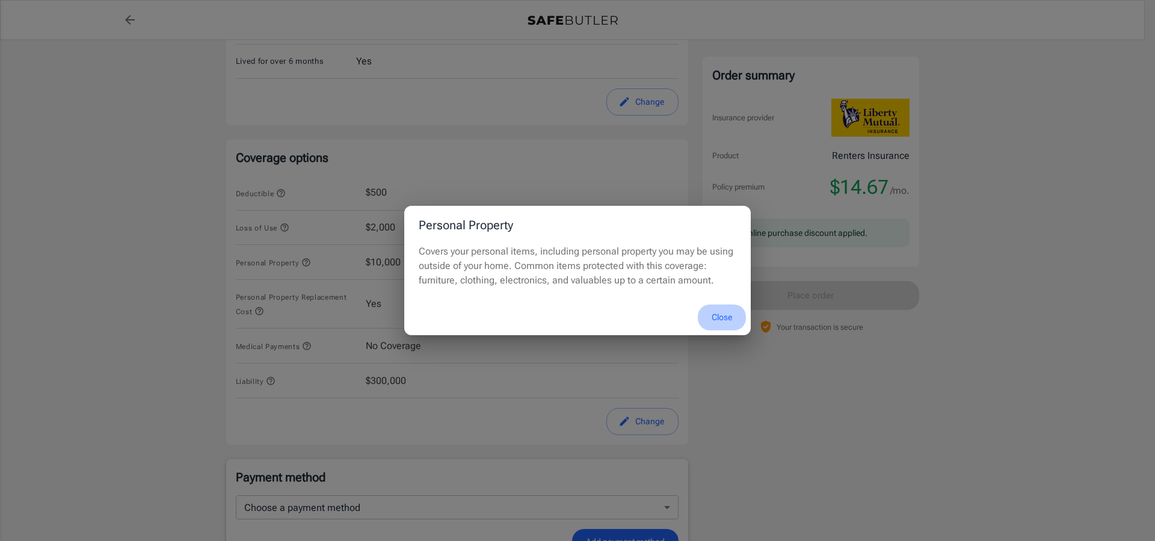
click at [721, 315] on button "Close" at bounding box center [722, 317] width 48 height 26
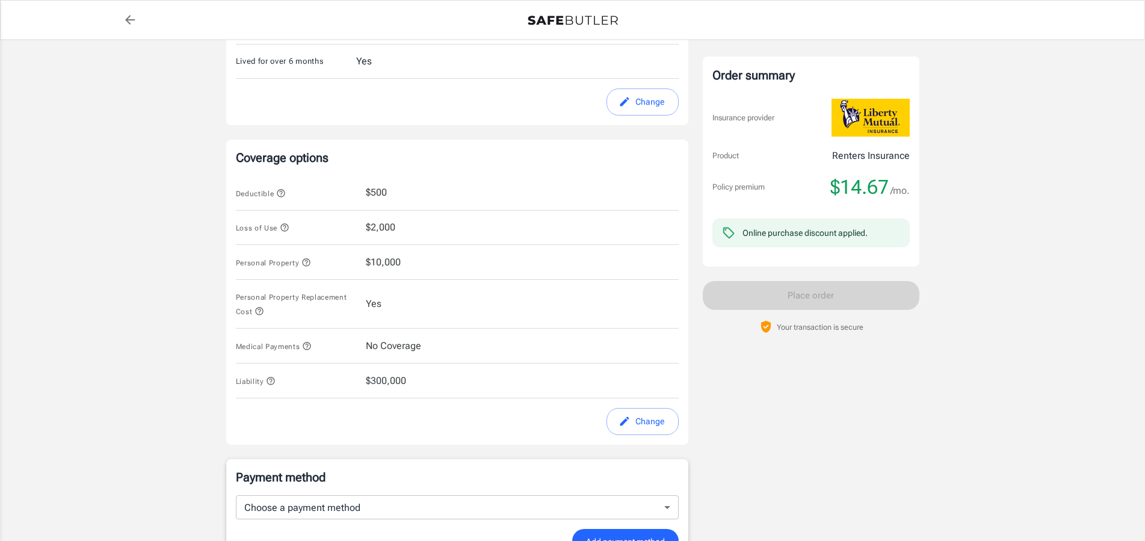
click at [647, 418] on button "Change" at bounding box center [642, 421] width 72 height 27
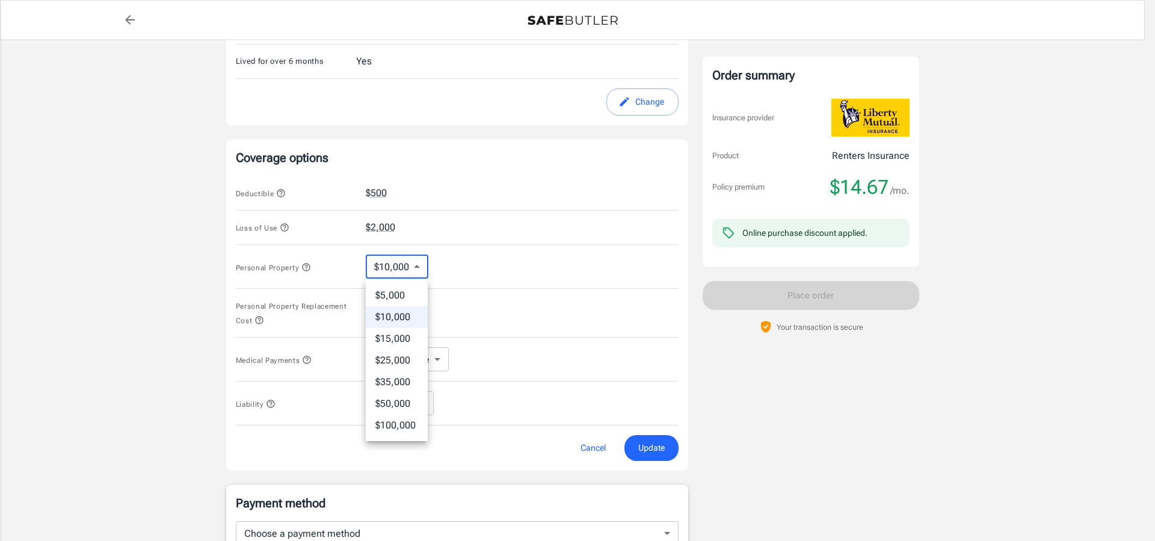
click at [417, 265] on body "Policy premium $ 14.67 /mo Liberty Mutual Renters Insurance 7808 GRANT LN 3 OVE…" at bounding box center [577, 206] width 1155 height 1149
click at [401, 293] on li "$5,000" at bounding box center [397, 296] width 62 height 22
type input "5000"
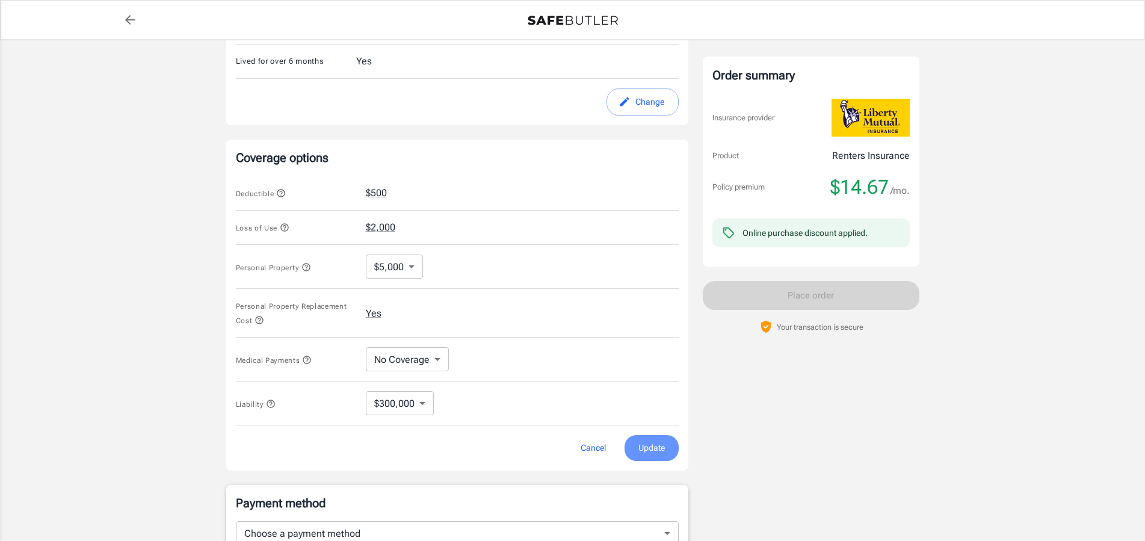
click at [647, 447] on span "Update" at bounding box center [651, 447] width 26 height 15
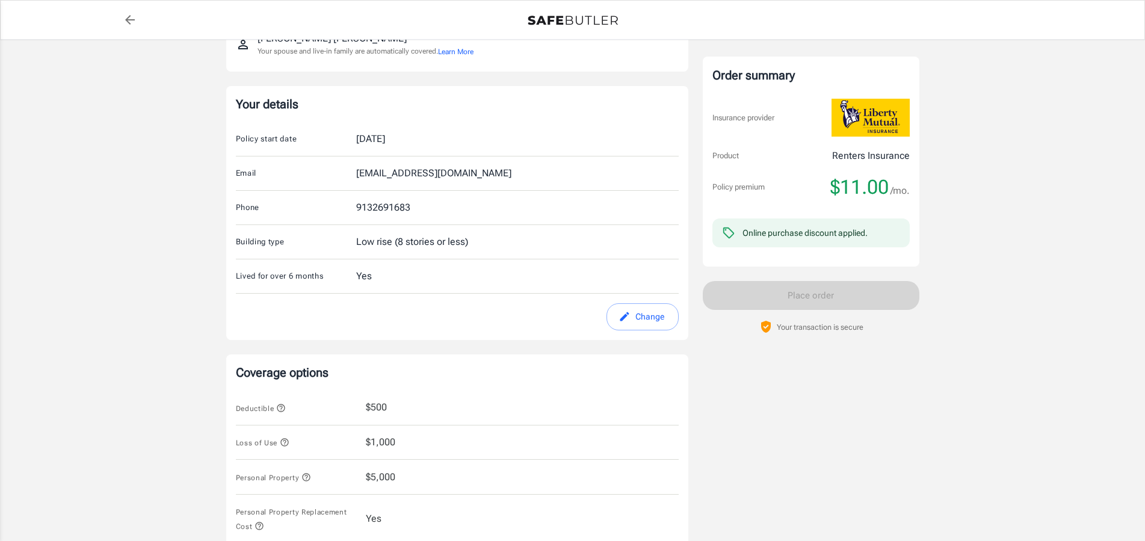
scroll to position [0, 0]
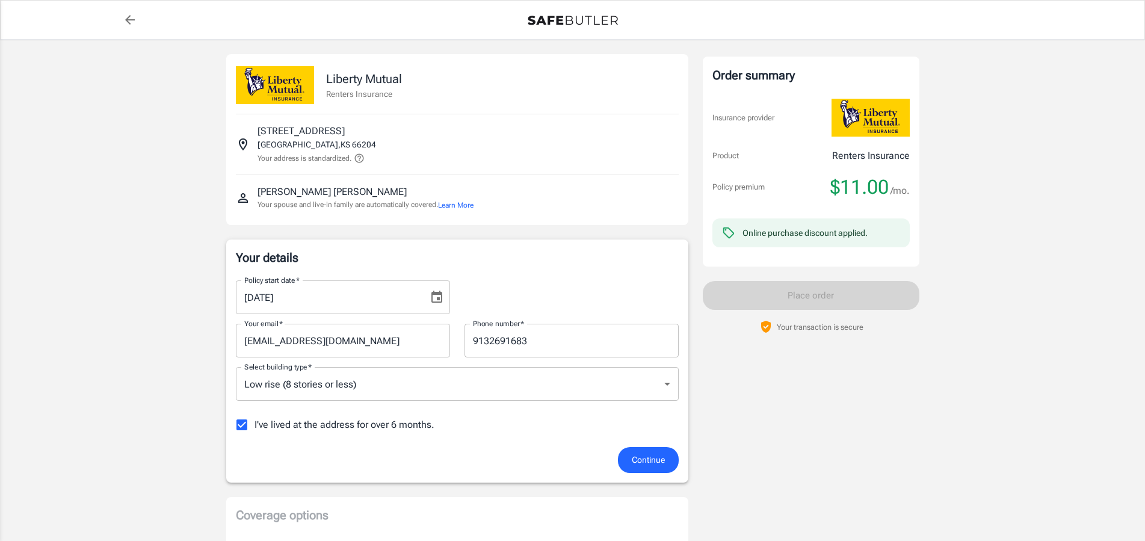
scroll to position [184, 0]
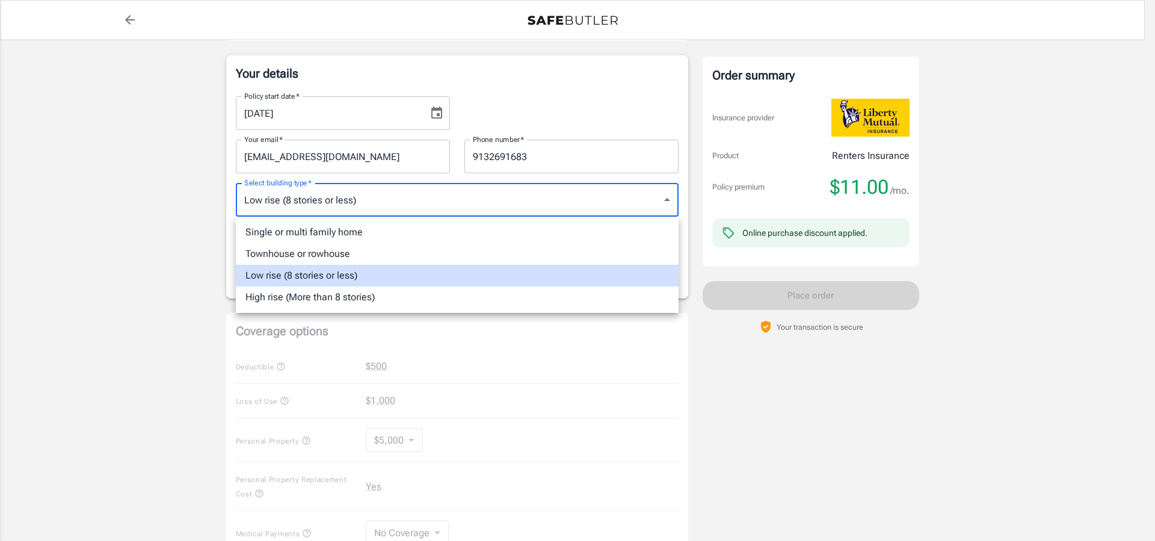
click at [628, 197] on body "Policy premium $ 11.00 /mo Liberty Mutual Renters Insurance [STREET_ADDRESS] Yo…" at bounding box center [577, 385] width 1155 height 1138
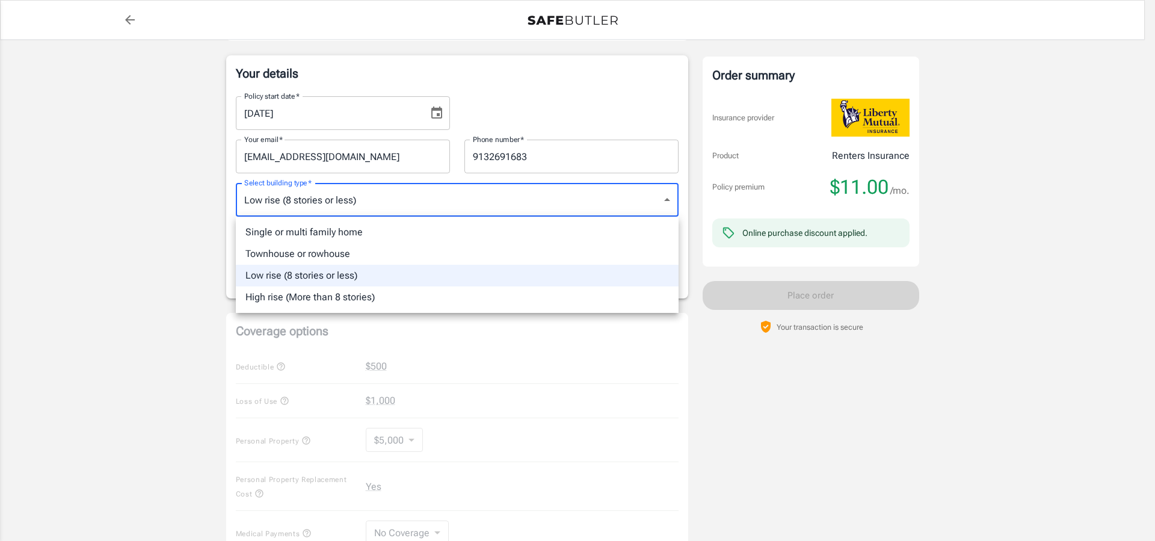
click at [622, 197] on div at bounding box center [577, 270] width 1155 height 541
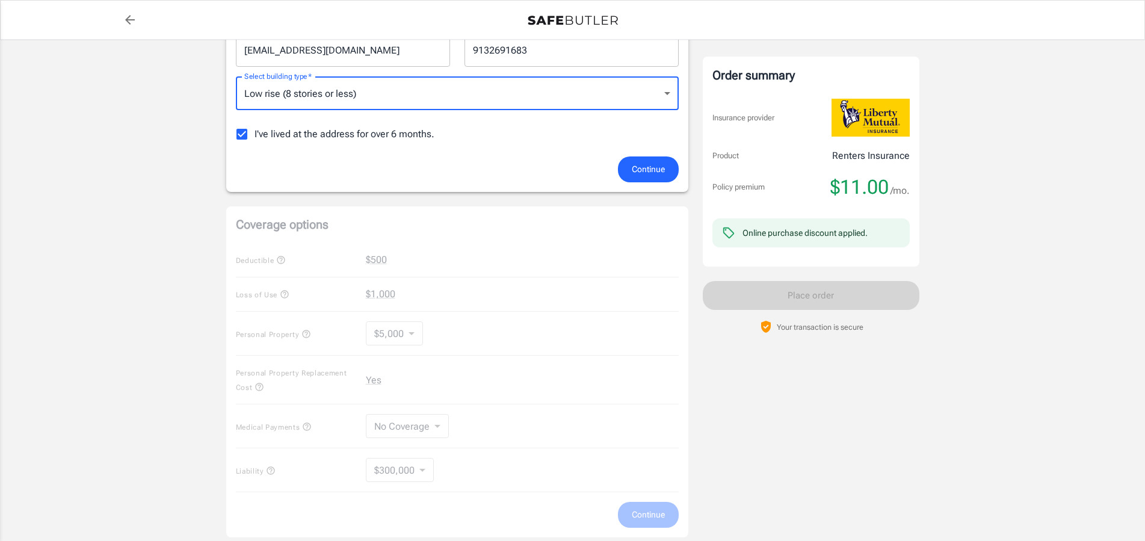
scroll to position [45, 0]
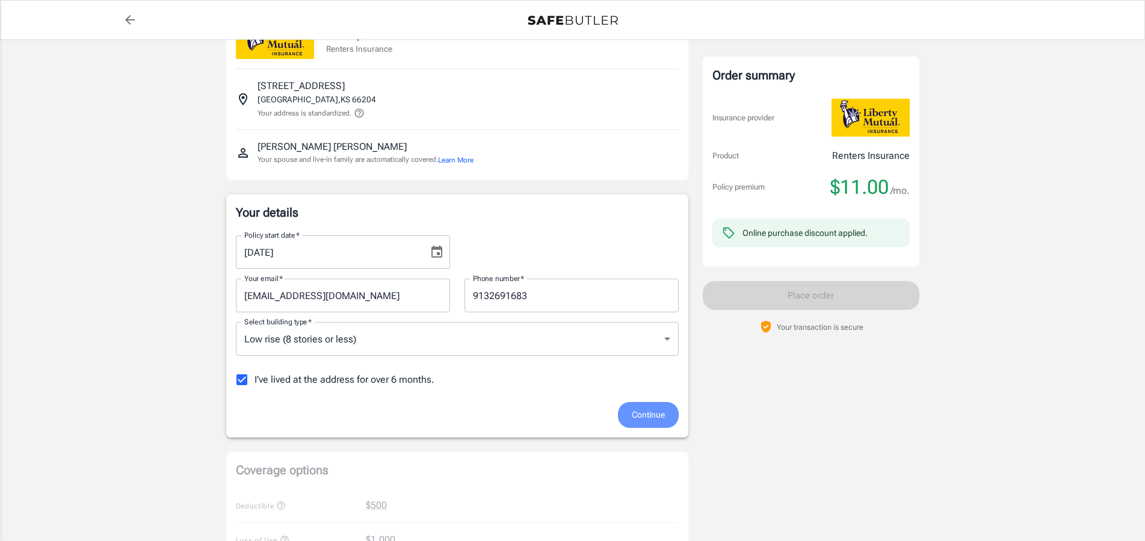
click at [634, 410] on span "Continue" at bounding box center [648, 414] width 33 height 15
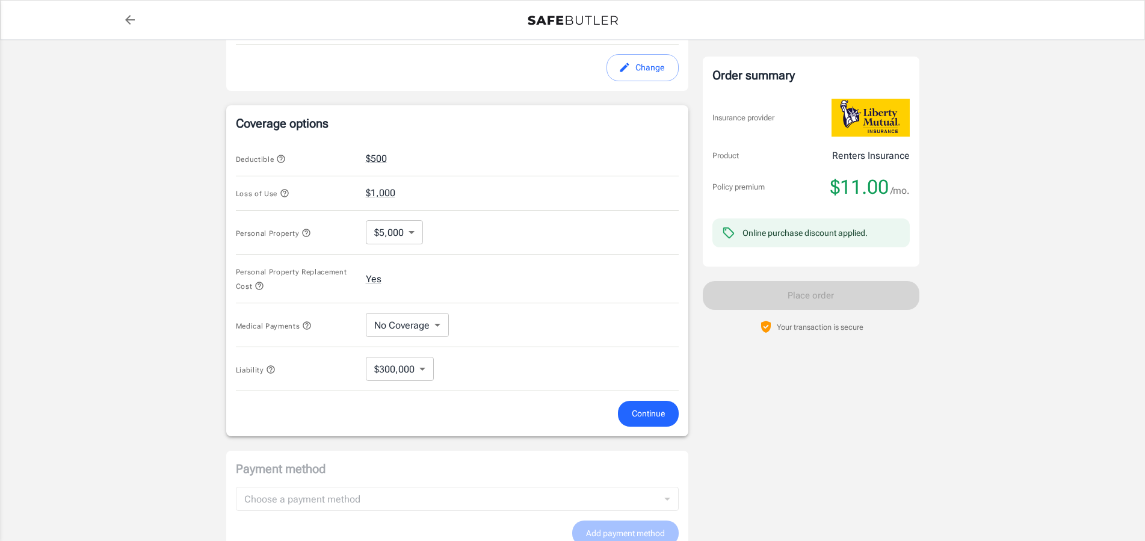
scroll to position [403, 0]
click at [410, 228] on body "Policy premium $ 11.00 /mo Liberty Mutual Renters Insurance [STREET_ADDRESS] Yo…" at bounding box center [577, 171] width 1155 height 1149
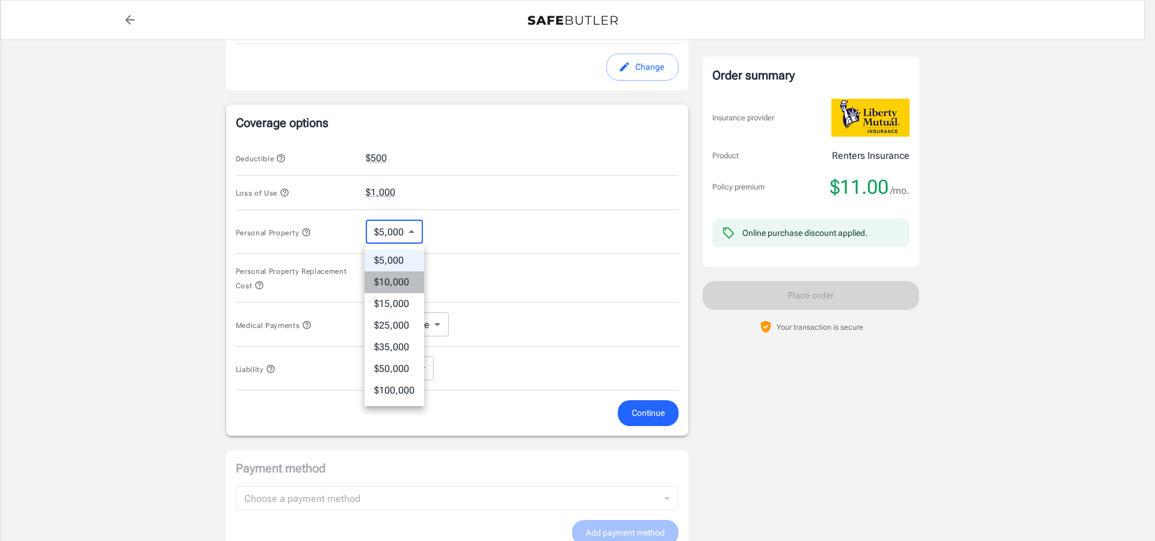
click at [398, 276] on li "$10,000" at bounding box center [395, 282] width 60 height 22
type input "10000"
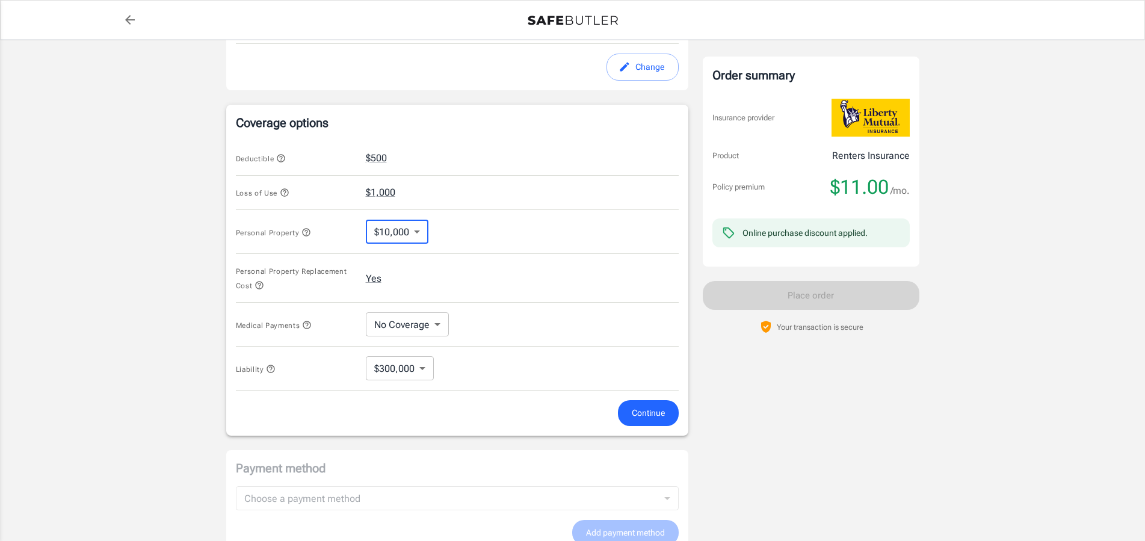
click at [285, 191] on icon "button" at bounding box center [284, 193] width 8 height 8
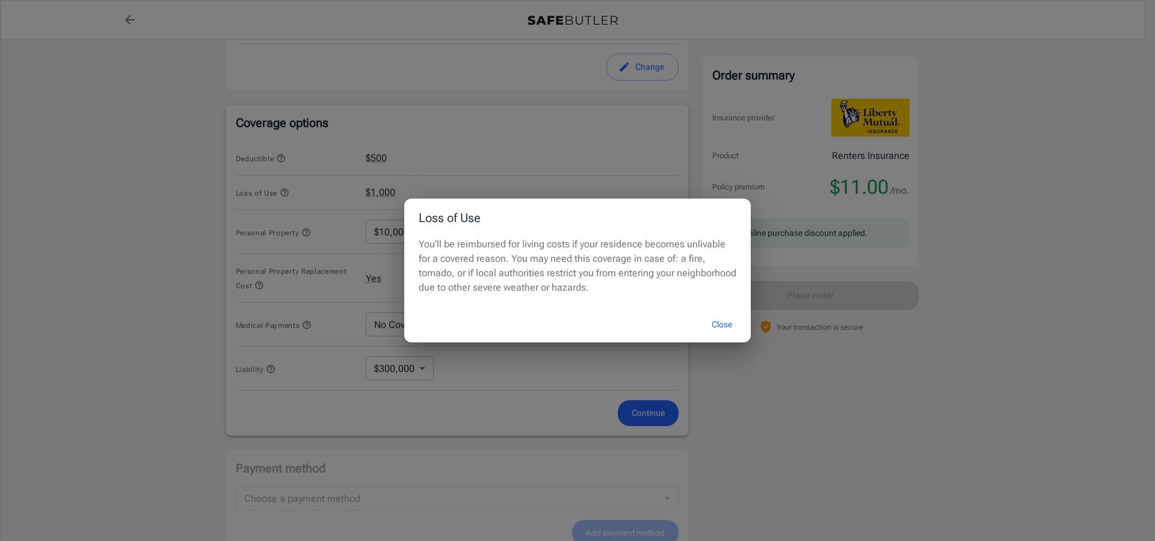
click at [718, 325] on button "Close" at bounding box center [722, 325] width 48 height 26
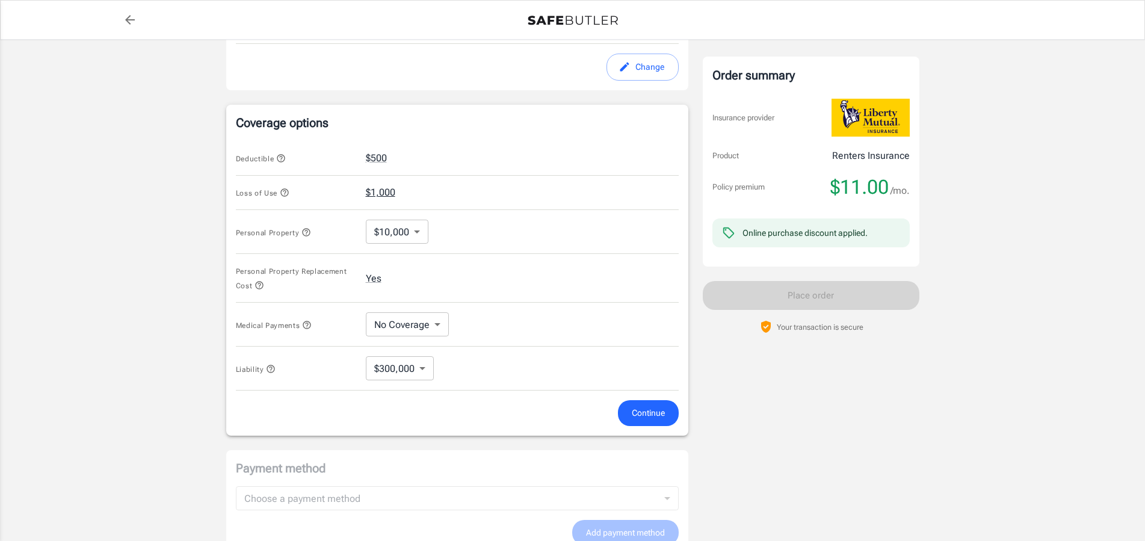
click at [375, 189] on button "$1,000" at bounding box center [380, 192] width 29 height 14
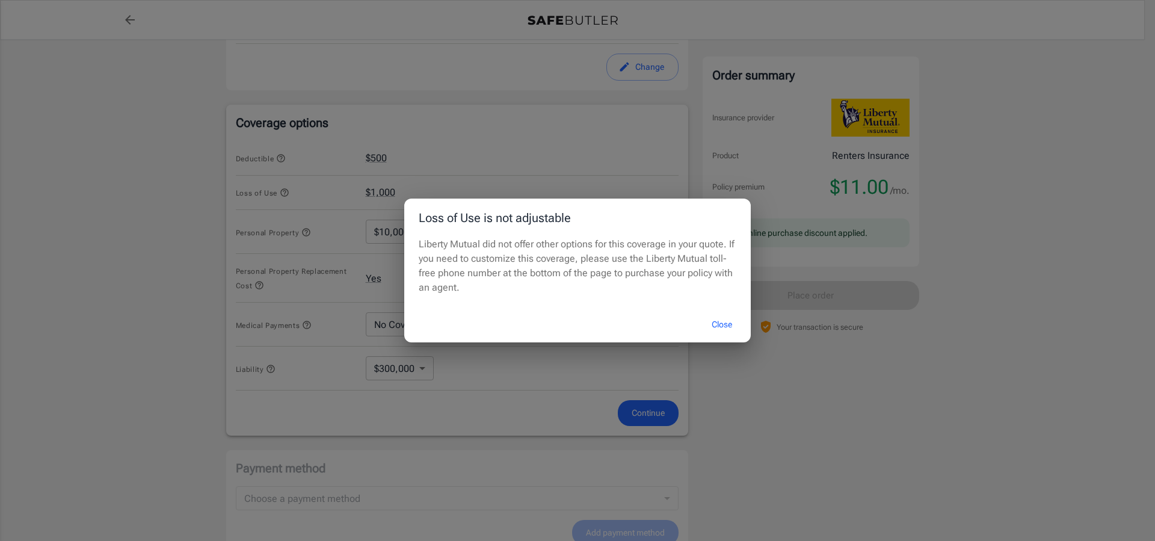
click at [726, 321] on button "Close" at bounding box center [722, 325] width 48 height 26
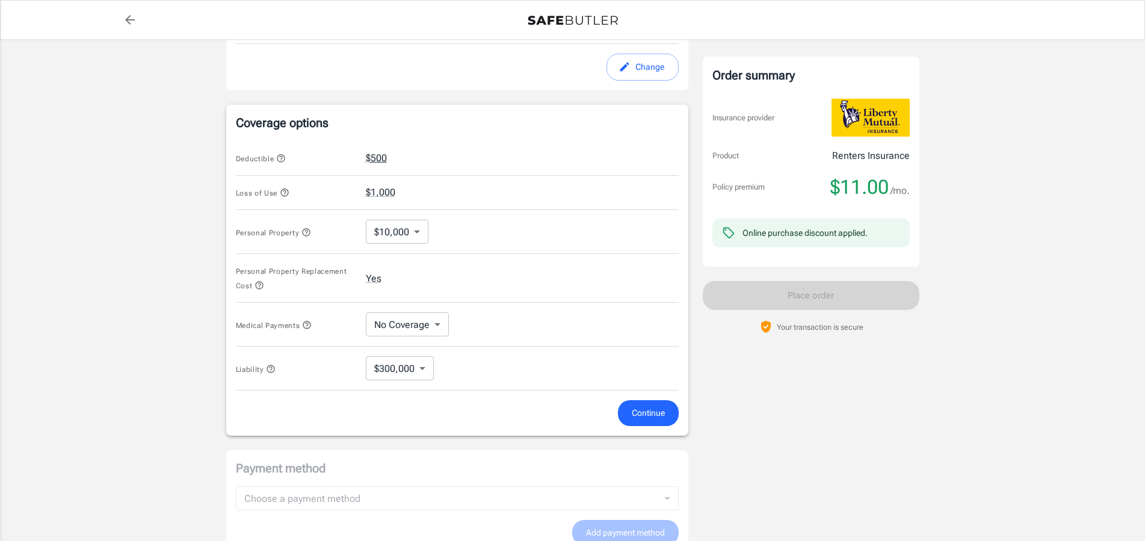
click at [377, 154] on button "$500" at bounding box center [376, 158] width 21 height 14
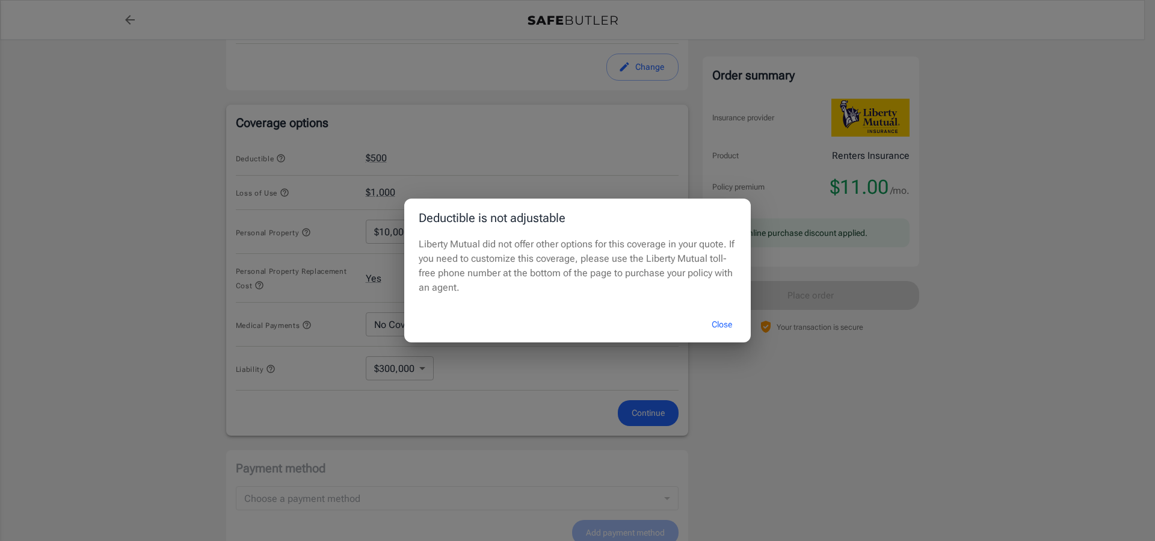
drag, startPoint x: 720, startPoint y: 322, endPoint x: 708, endPoint y: 326, distance: 12.6
click at [718, 322] on button "Close" at bounding box center [722, 325] width 48 height 26
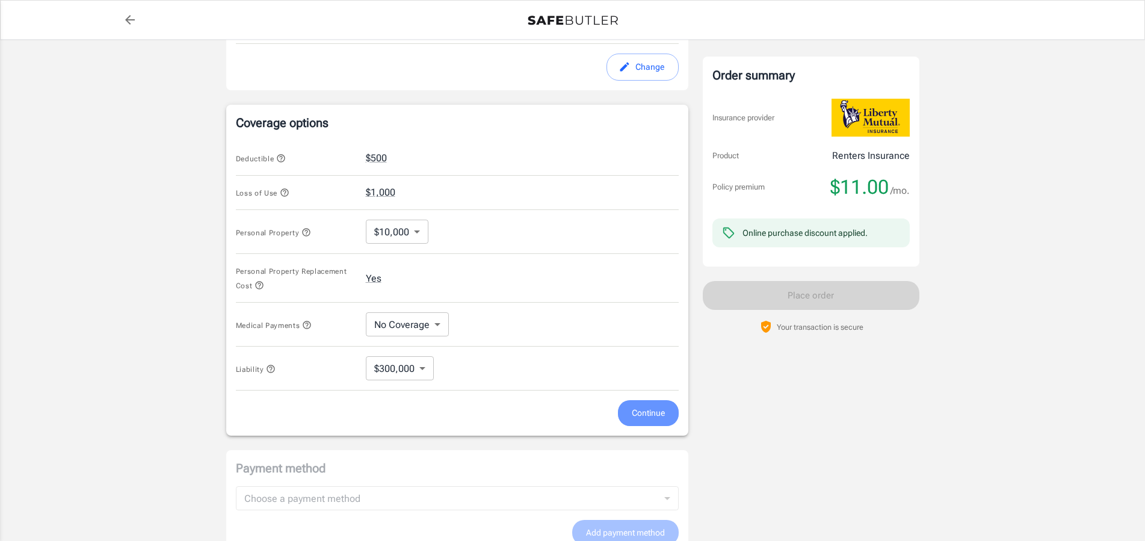
click at [653, 409] on span "Continue" at bounding box center [648, 413] width 33 height 15
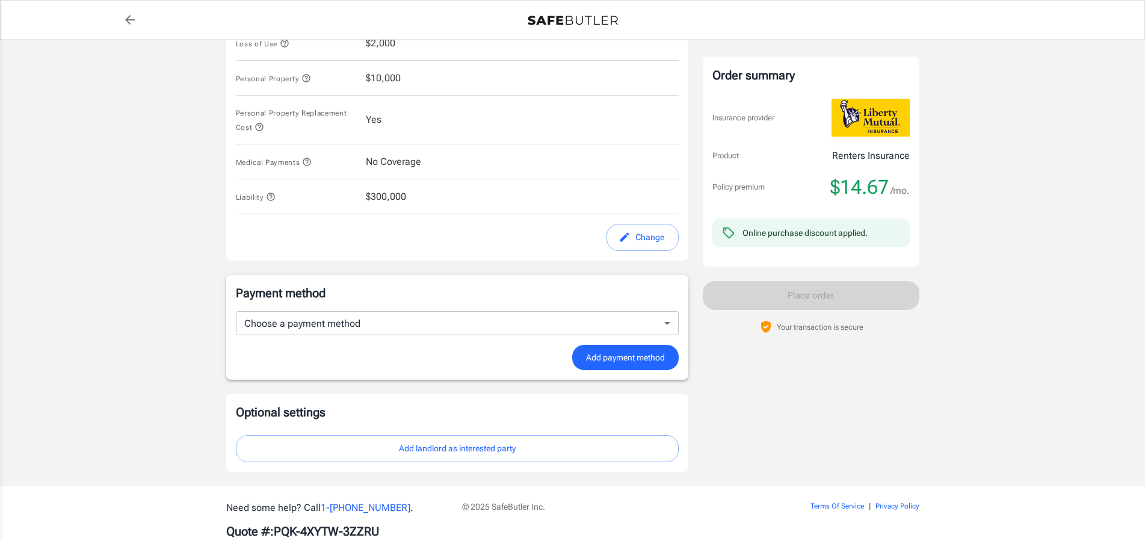
scroll to position [583, 0]
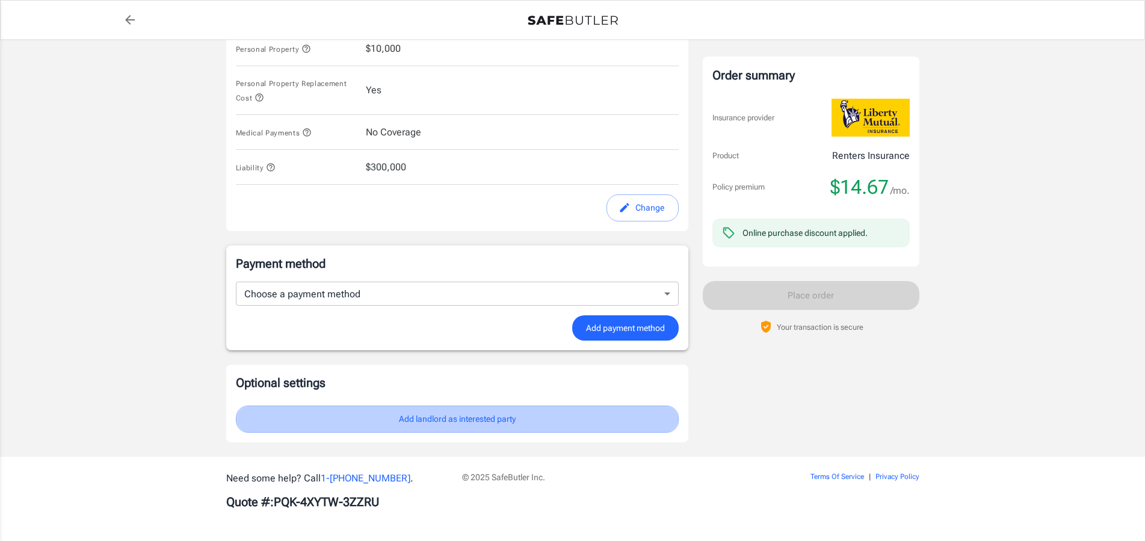
click at [457, 416] on button "Add landlord as interested party" at bounding box center [457, 419] width 443 height 27
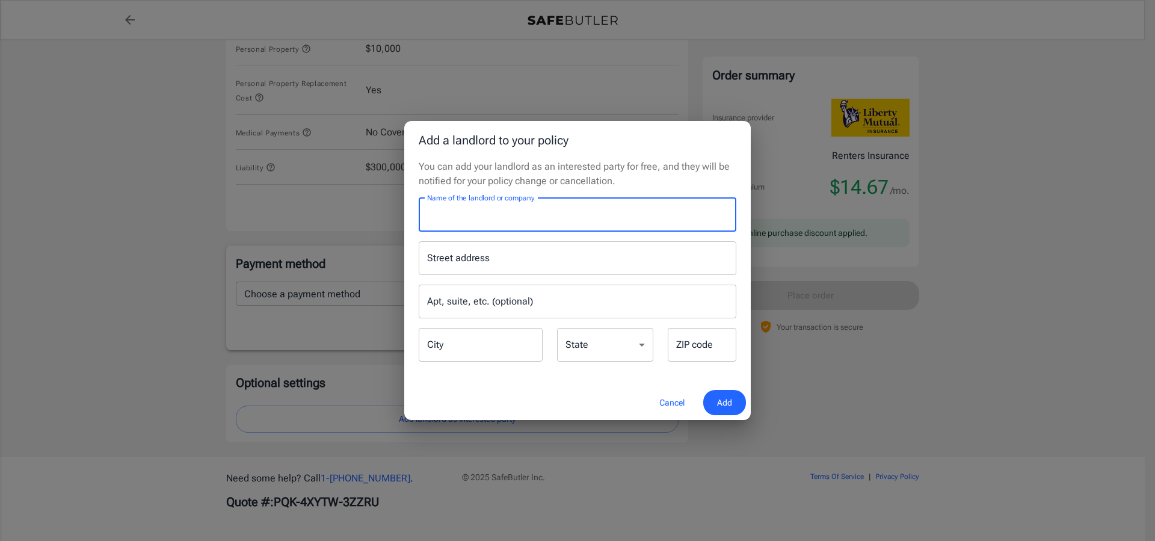
click at [524, 212] on input "Name of the landlord or company" at bounding box center [578, 215] width 318 height 34
type input "Village Apartments-NFI Mangement"
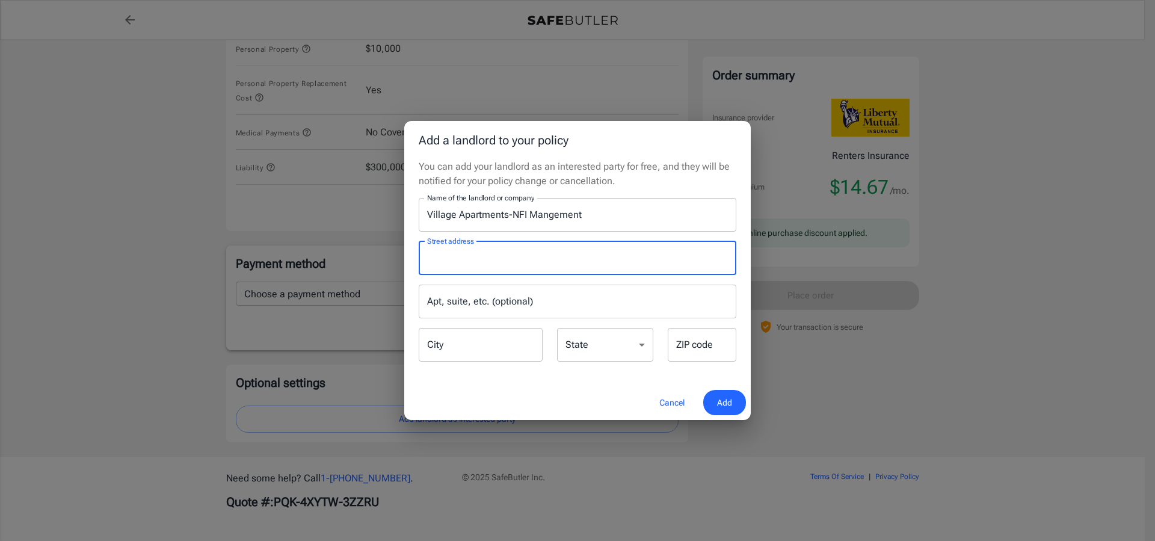
click at [448, 259] on input "Street address" at bounding box center [577, 258] width 307 height 23
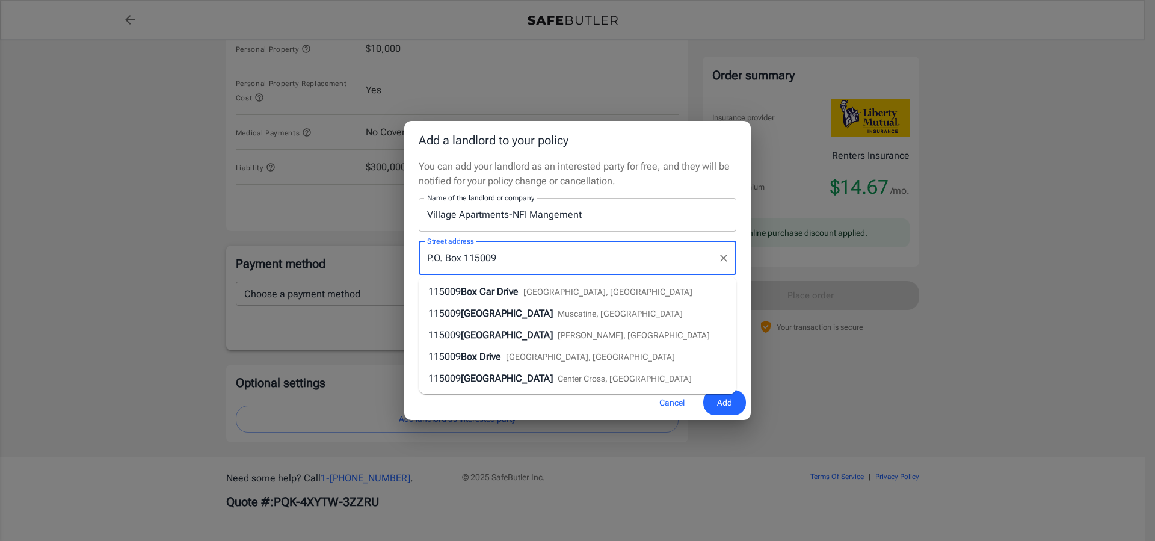
click at [444, 255] on input "P.O. Box 115009" at bounding box center [568, 258] width 289 height 23
click at [446, 255] on input "P.O. Box 115009" at bounding box center [568, 258] width 289 height 23
click at [703, 334] on li "[STREET_ADDRESS][PERSON_NAME]" at bounding box center [578, 335] width 318 height 22
type input "[STREET_ADDRESS]"
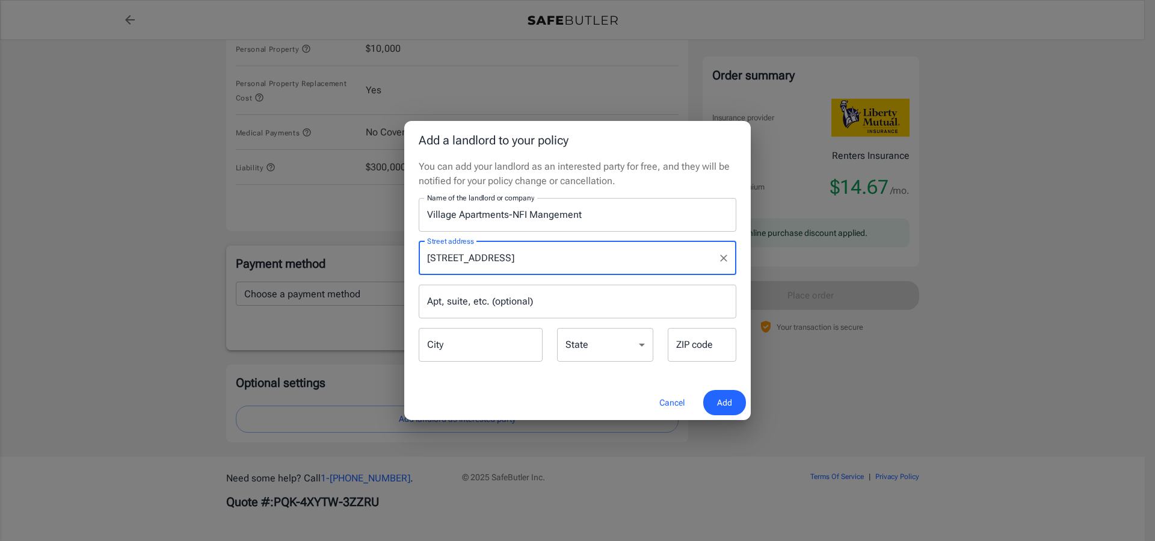
select select "IL"
type input "62520"
drag, startPoint x: 427, startPoint y: 257, endPoint x: 538, endPoint y: 259, distance: 111.3
click at [538, 259] on input "[STREET_ADDRESS]" at bounding box center [568, 258] width 289 height 23
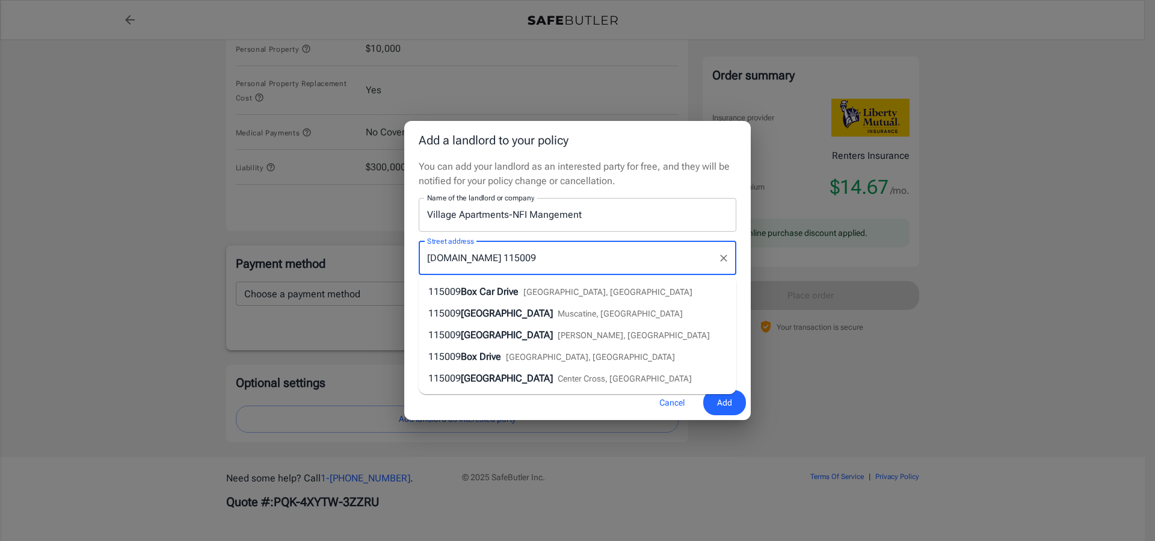
type input "[DOMAIN_NAME] 115009"
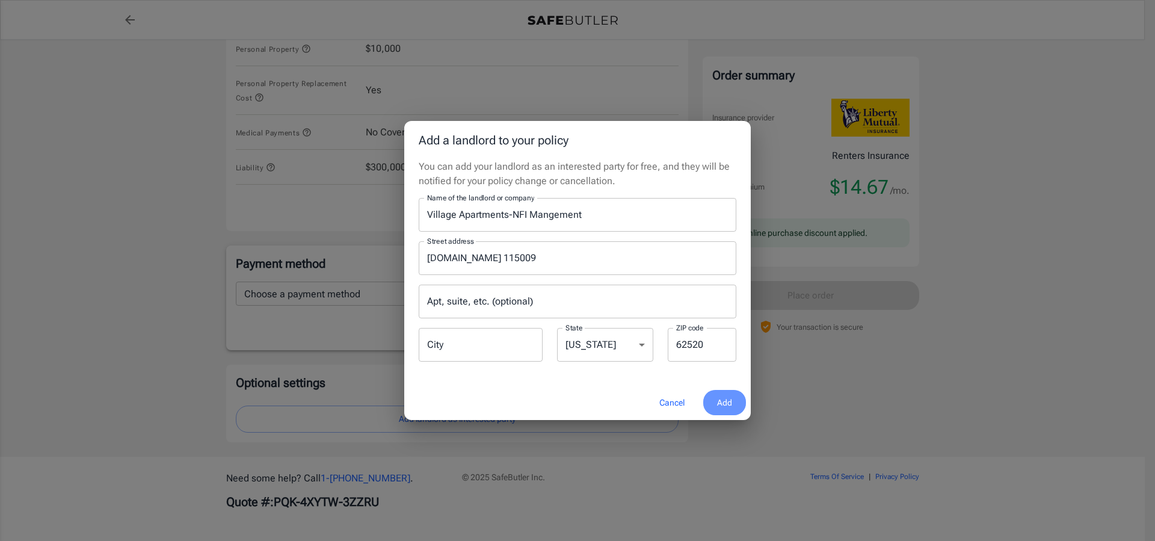
click at [727, 399] on span "Add" at bounding box center [724, 402] width 15 height 15
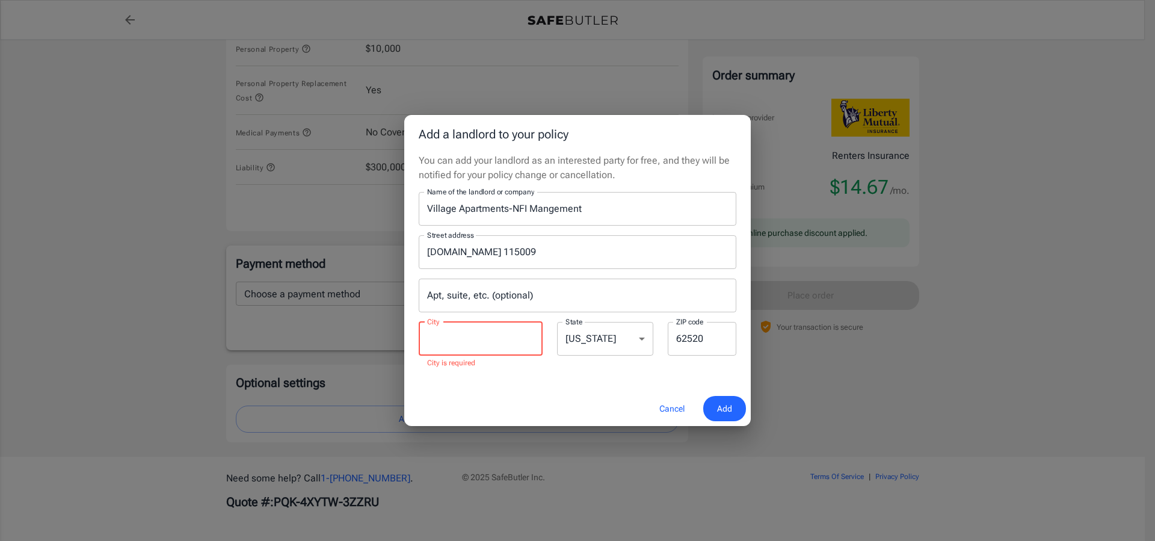
click at [437, 339] on input "City" at bounding box center [481, 339] width 124 height 34
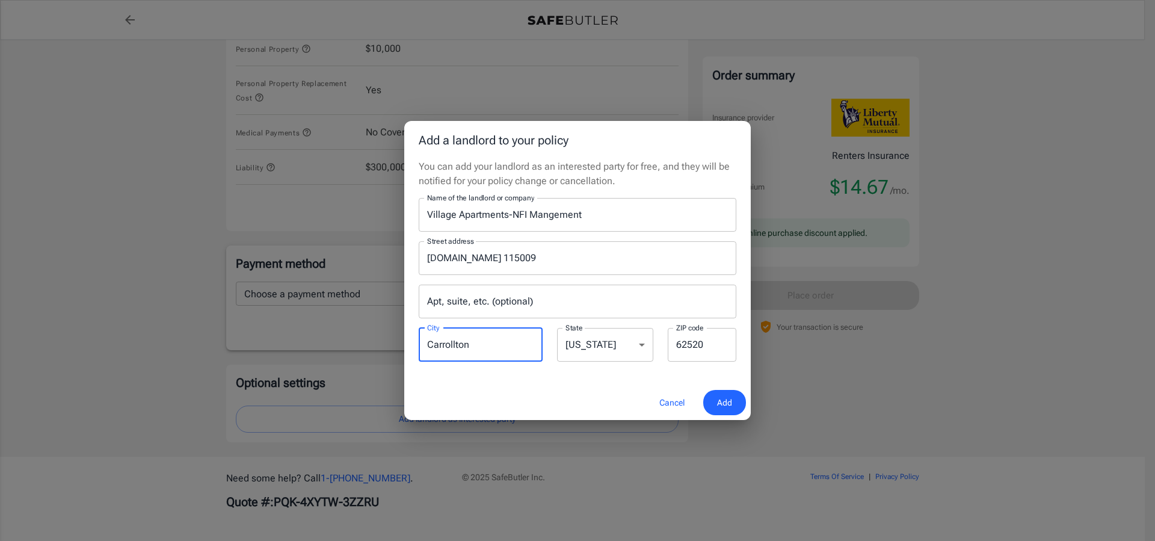
type input "Carrollton"
select select "[GEOGRAPHIC_DATA]"
click at [706, 341] on input "62520" at bounding box center [702, 345] width 69 height 34
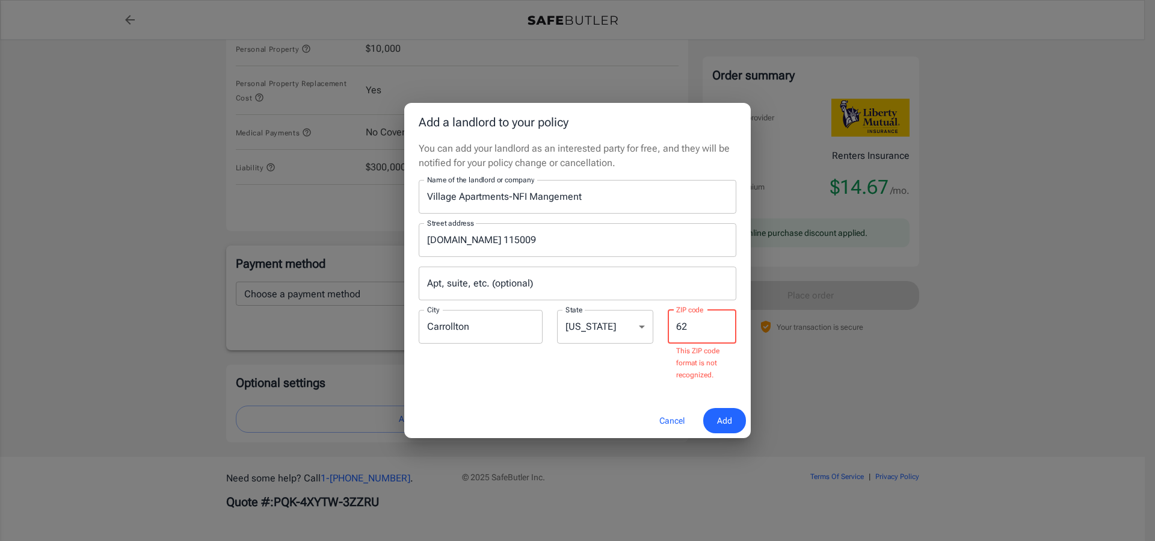
type input "6"
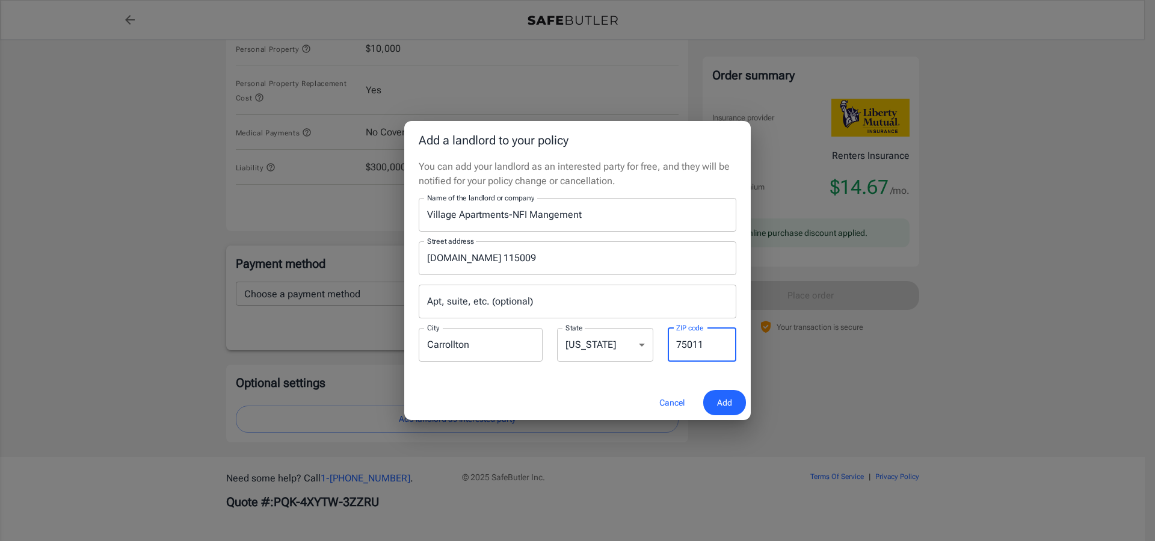
type input "75011"
click at [717, 401] on span "Add" at bounding box center [724, 402] width 15 height 15
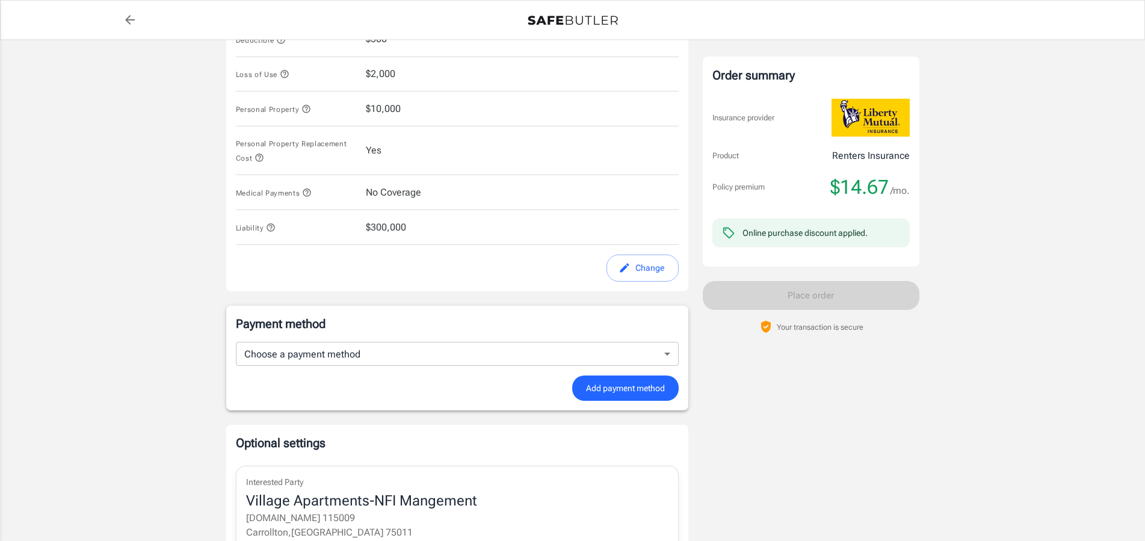
scroll to position [399, 0]
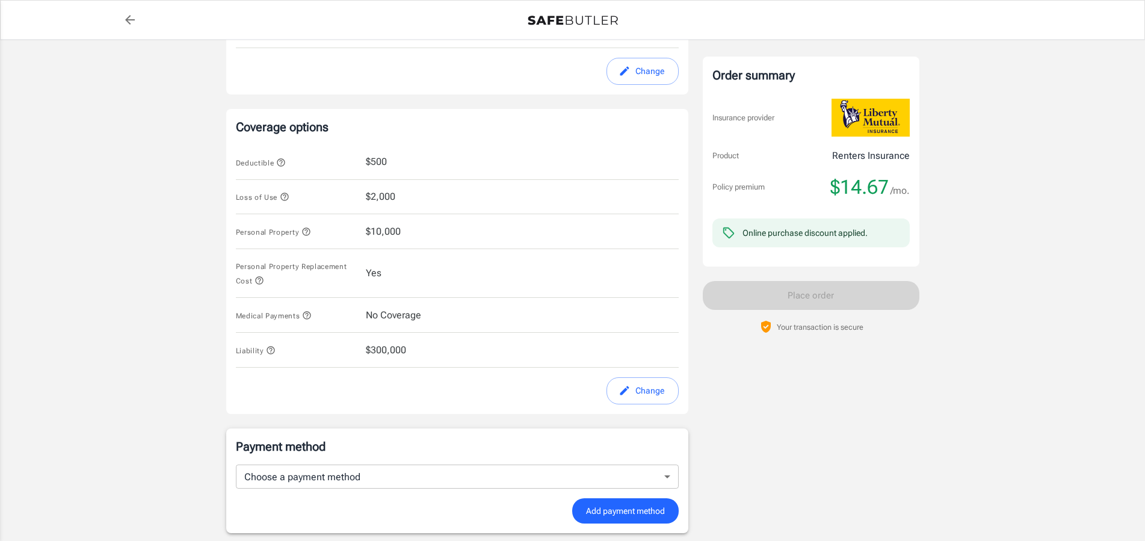
click at [307, 233] on icon "button" at bounding box center [306, 232] width 10 height 10
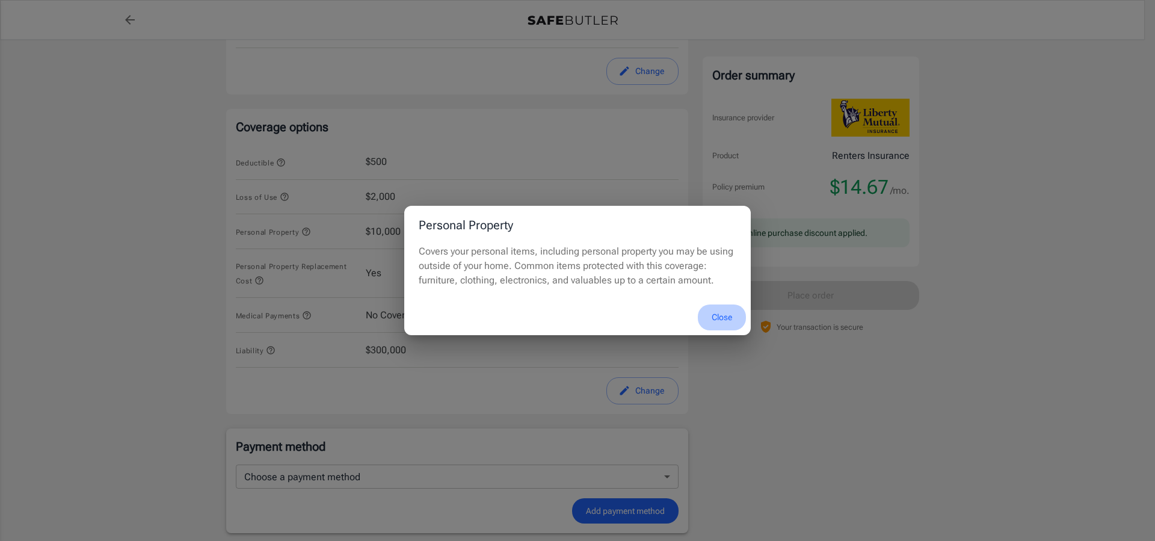
drag, startPoint x: 725, startPoint y: 313, endPoint x: 721, endPoint y: 308, distance: 6.4
click at [721, 310] on button "Close" at bounding box center [722, 317] width 48 height 26
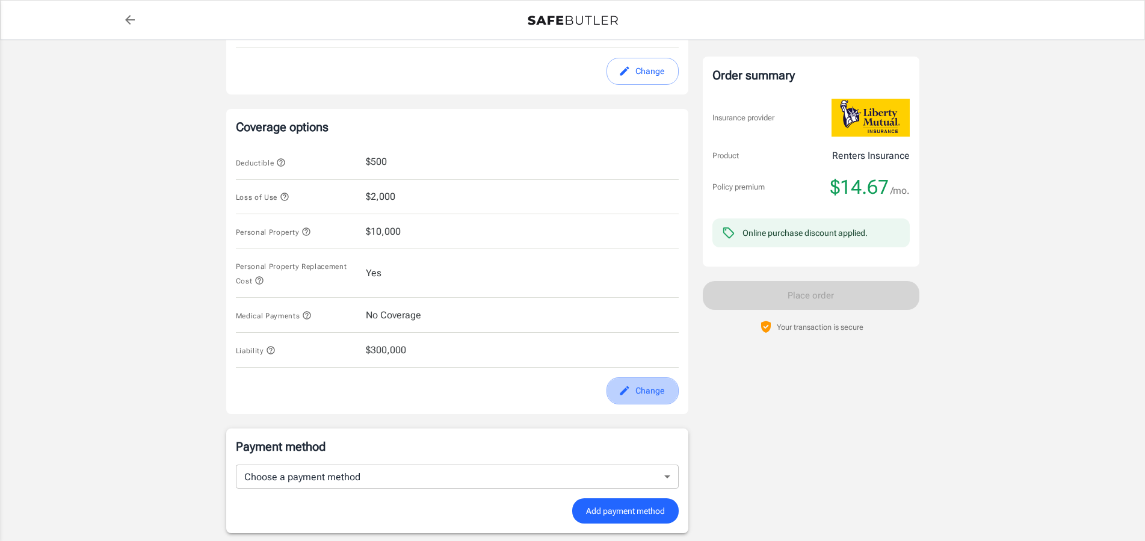
click at [644, 394] on button "Change" at bounding box center [642, 390] width 72 height 27
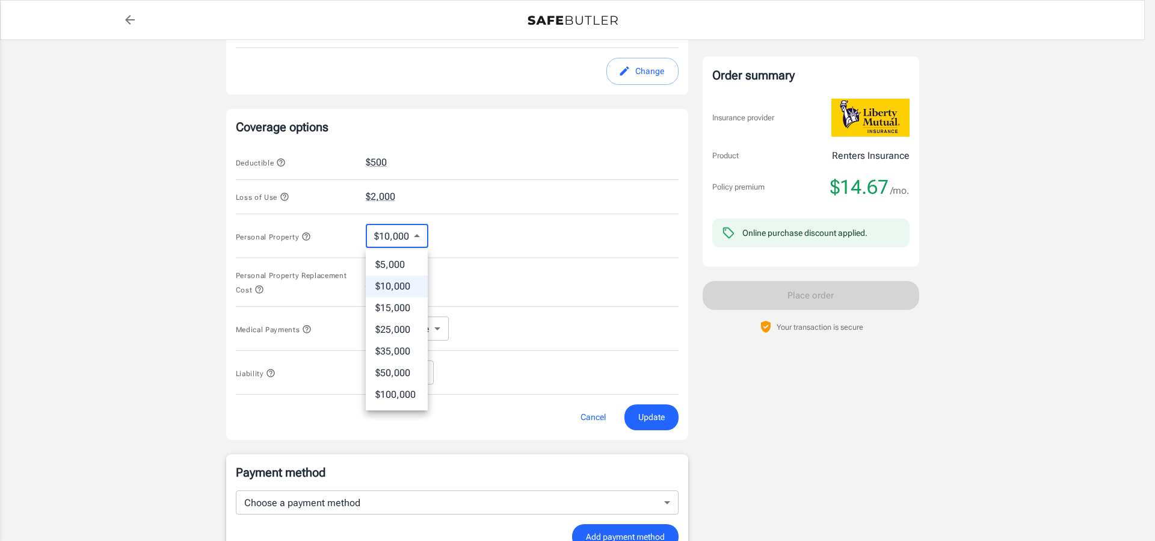
click at [419, 234] on body "Policy premium $ 14.67 /mo Liberty Mutual Renters Insurance [STREET_ADDRESS] Yo…" at bounding box center [577, 225] width 1155 height 1248
click at [402, 264] on li "$5,000" at bounding box center [397, 265] width 62 height 22
type input "5000"
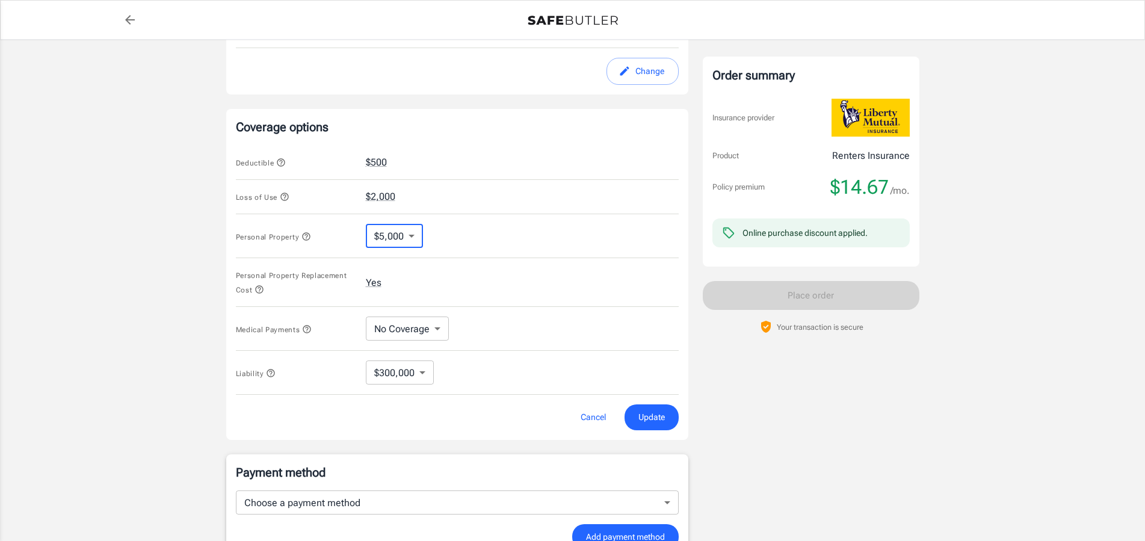
click at [650, 416] on span "Update" at bounding box center [651, 417] width 26 height 15
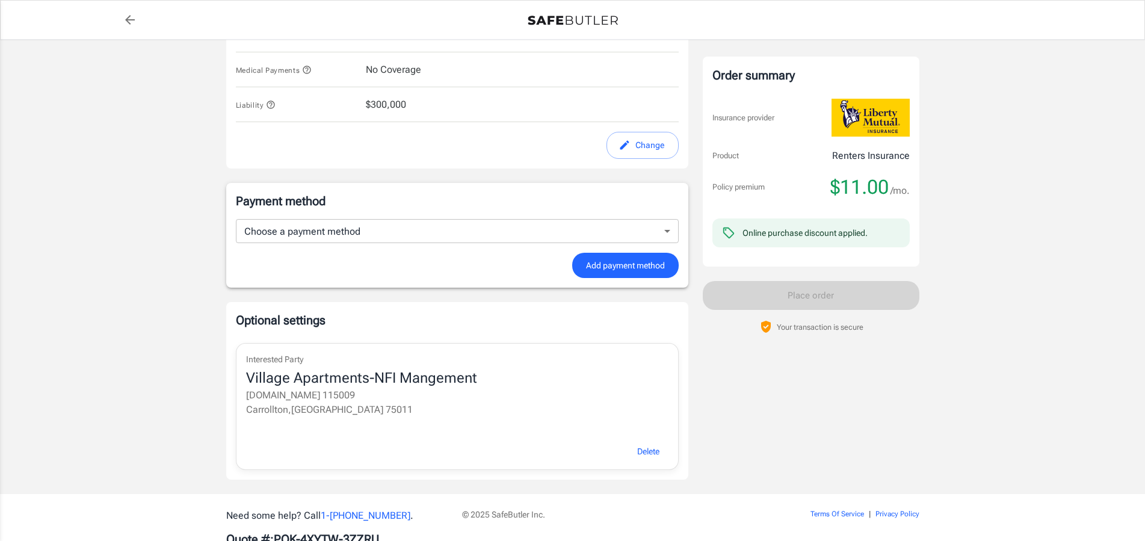
scroll to position [683, 0]
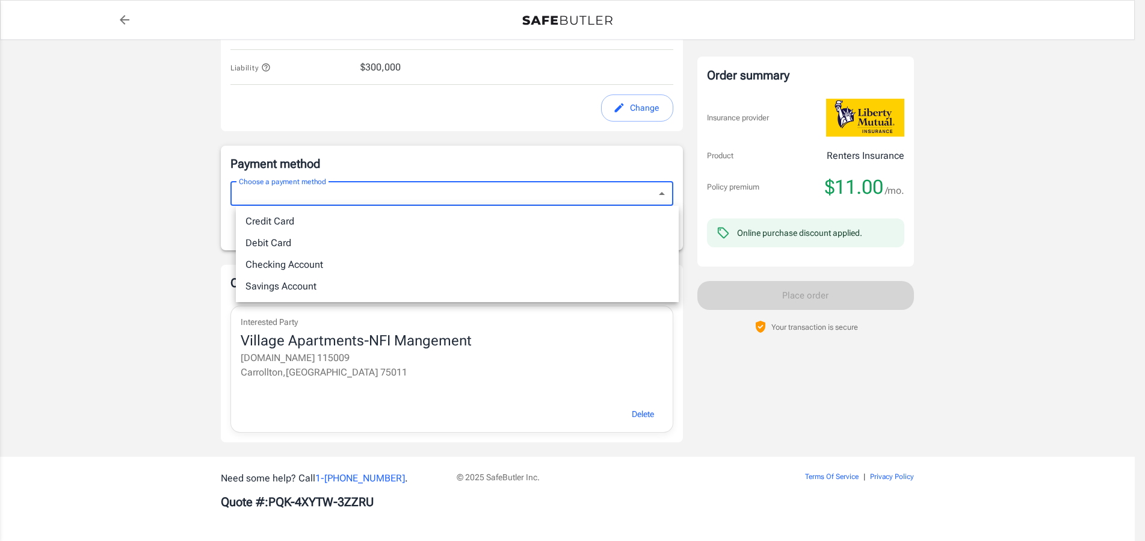
click at [276, 239] on li "Debit Card" at bounding box center [457, 243] width 443 height 22
type input "debit"
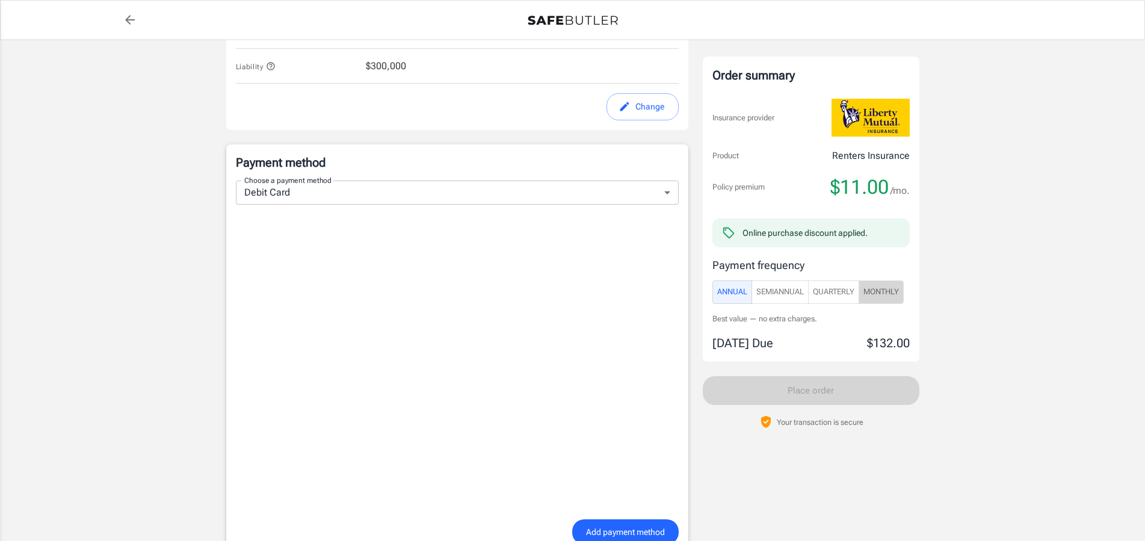
click at [885, 291] on span "Monthly" at bounding box center [880, 292] width 35 height 14
click at [828, 286] on span "Quarterly" at bounding box center [834, 292] width 42 height 14
click at [885, 291] on span "Monthly" at bounding box center [880, 292] width 35 height 14
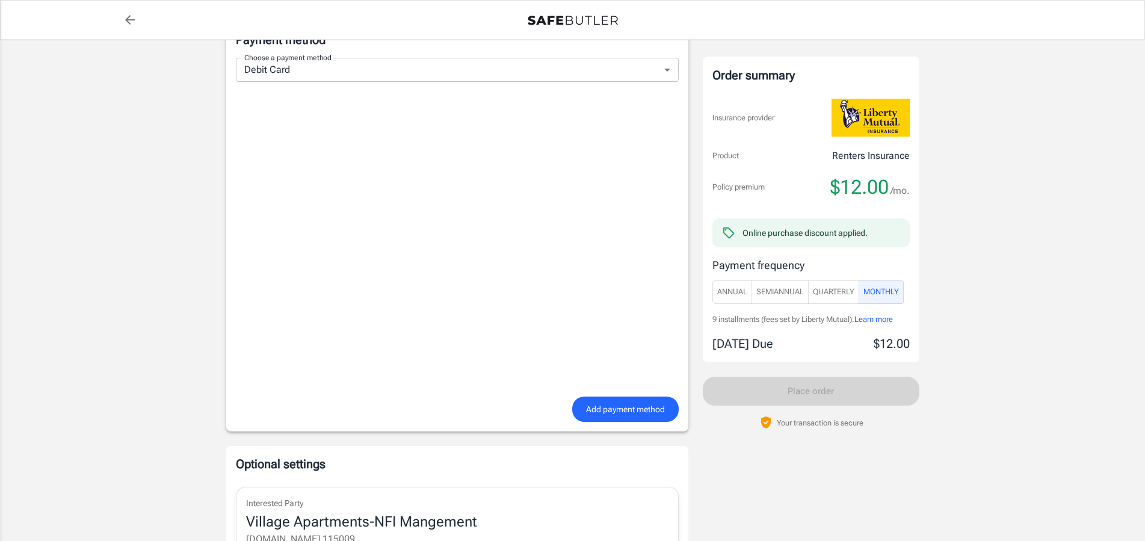
scroll to position [988, 0]
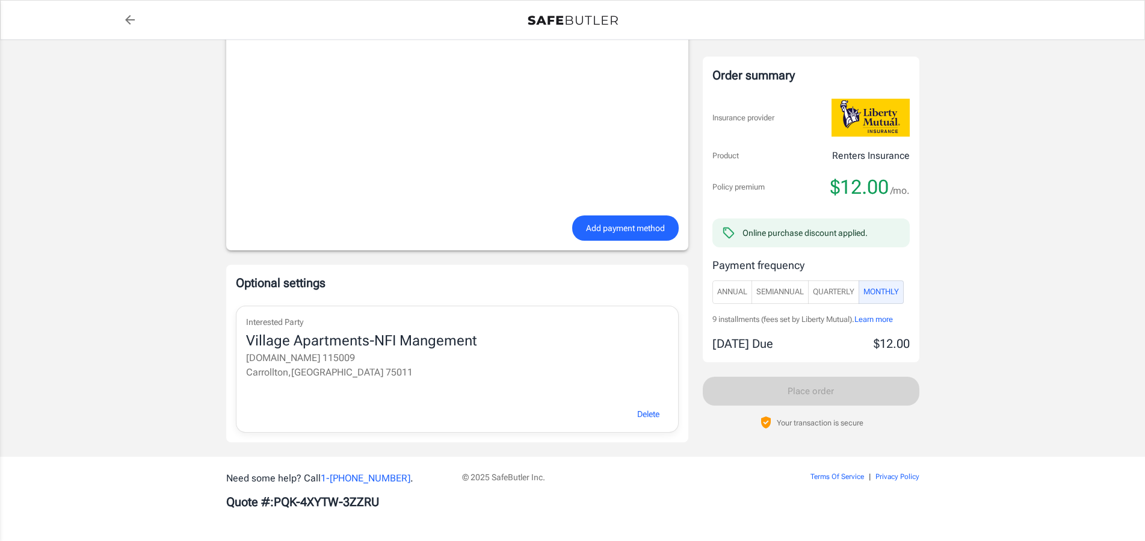
click at [622, 226] on span "Add payment method" at bounding box center [625, 228] width 79 height 15
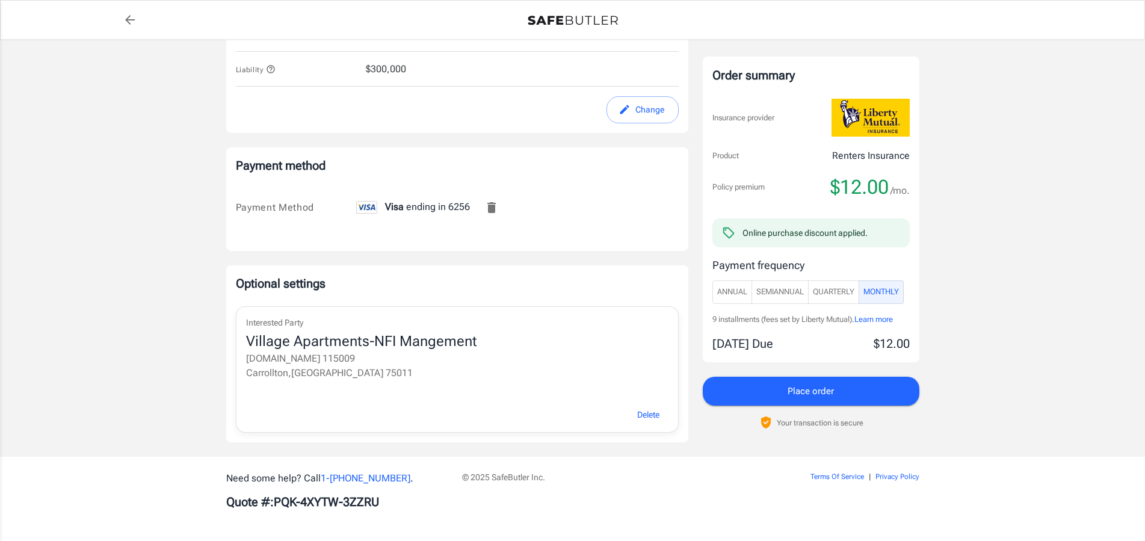
scroll to position [682, 0]
click at [803, 388] on span "Place order" at bounding box center [811, 391] width 46 height 16
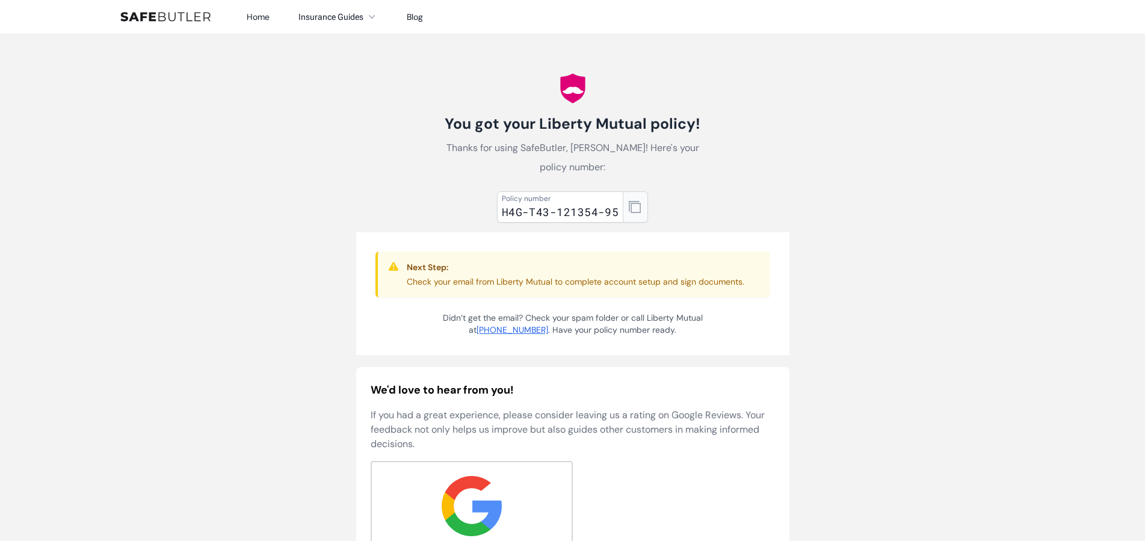
click at [634, 202] on icon "button" at bounding box center [635, 207] width 12 height 12
